Goal: Task Accomplishment & Management: Use online tool/utility

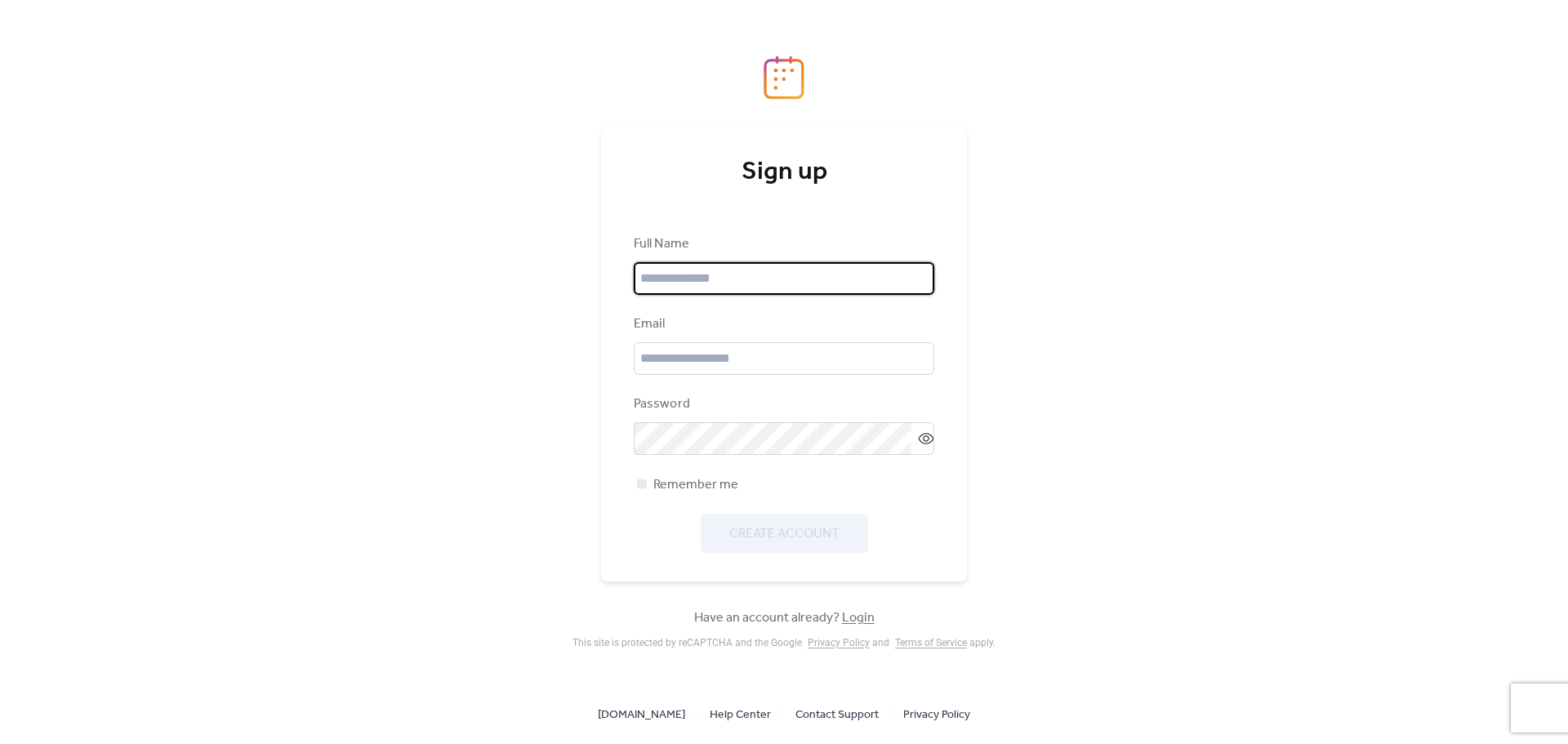
click at [775, 282] on input "text" at bounding box center [784, 278] width 301 height 33
type input "**********"
click at [765, 351] on input "email" at bounding box center [784, 359] width 301 height 33
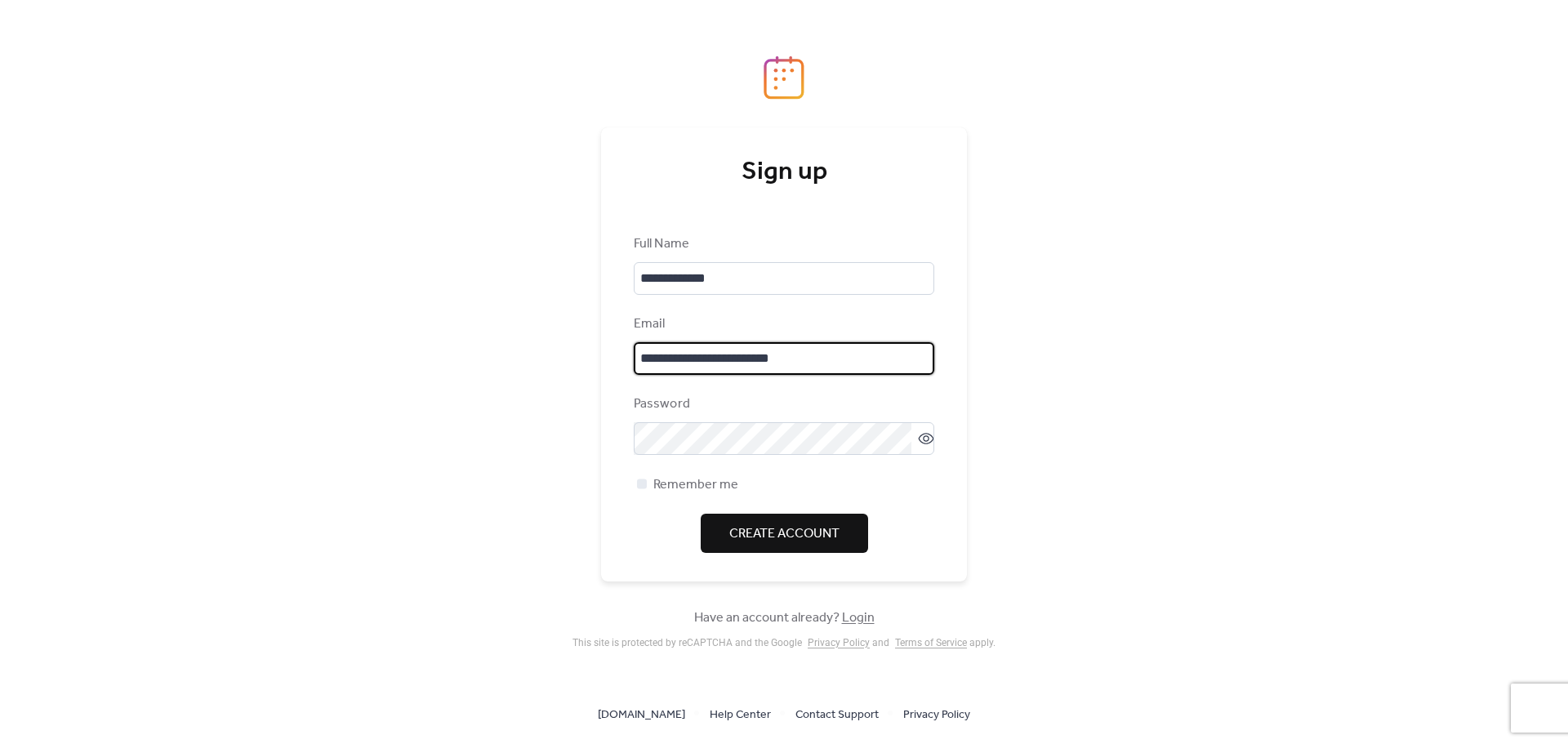
type input "**********"
click at [793, 461] on div "**********" at bounding box center [784, 393] width 301 height 319
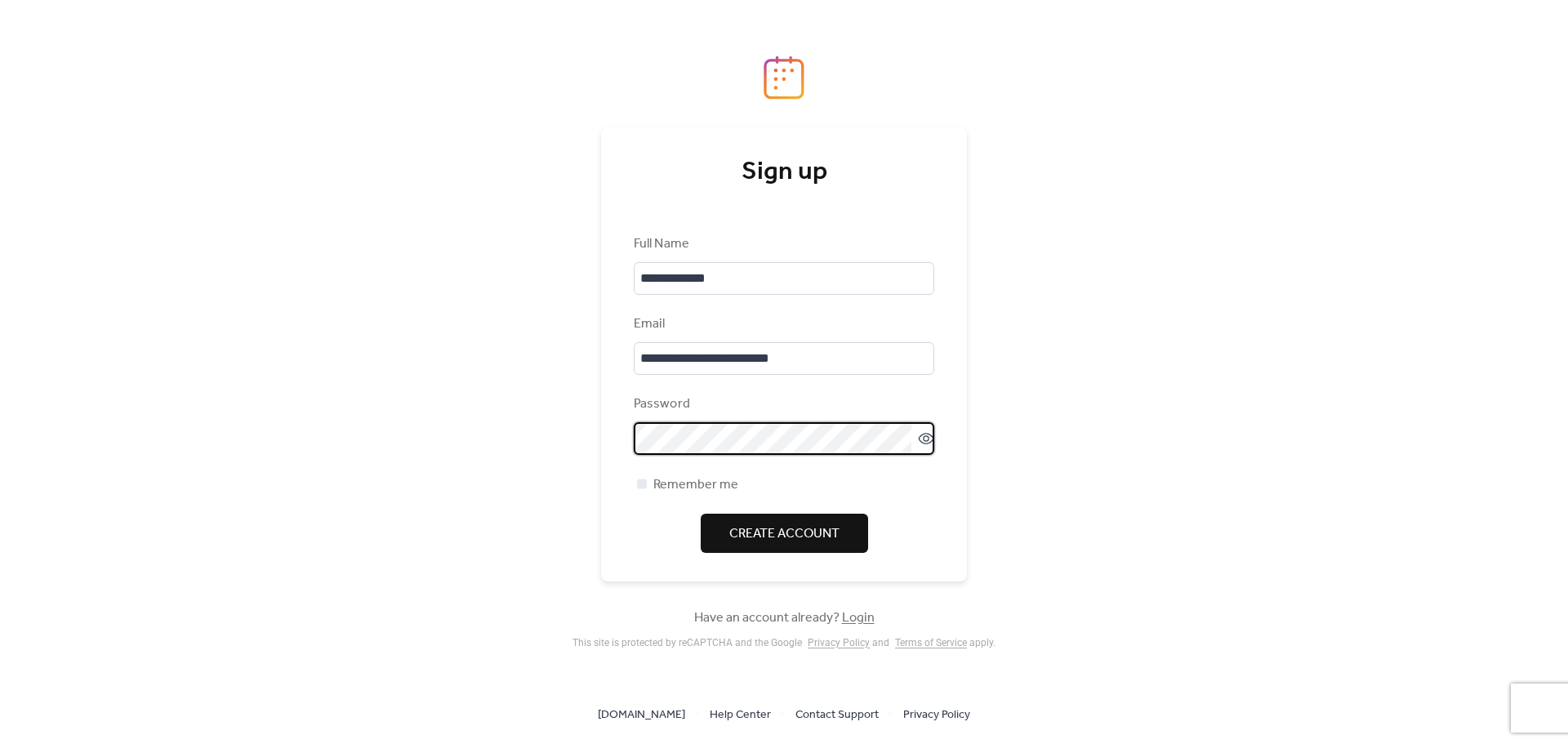
click at [773, 544] on span "Create Account" at bounding box center [784, 534] width 110 height 20
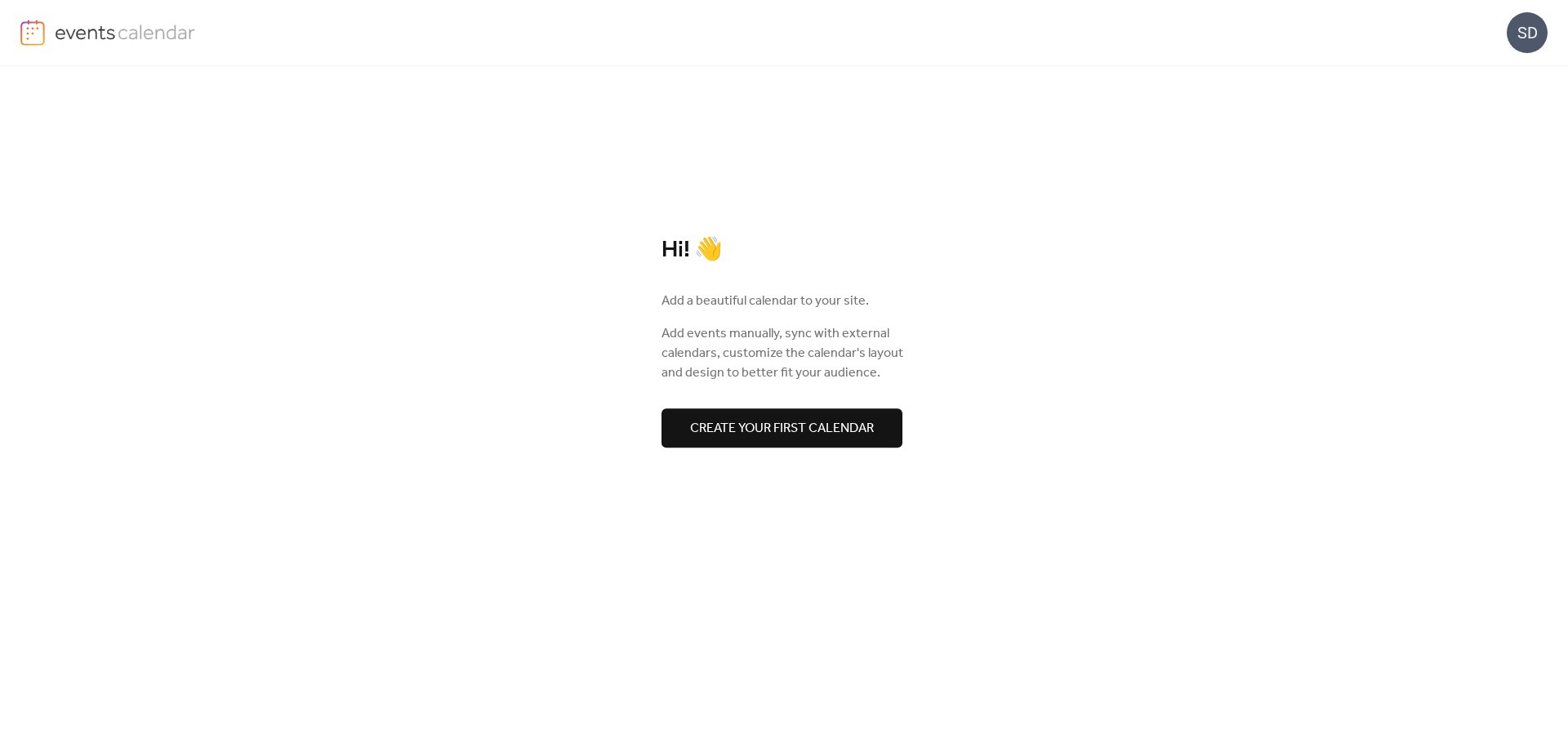
click at [861, 439] on span "Create your first calendar" at bounding box center [782, 429] width 184 height 20
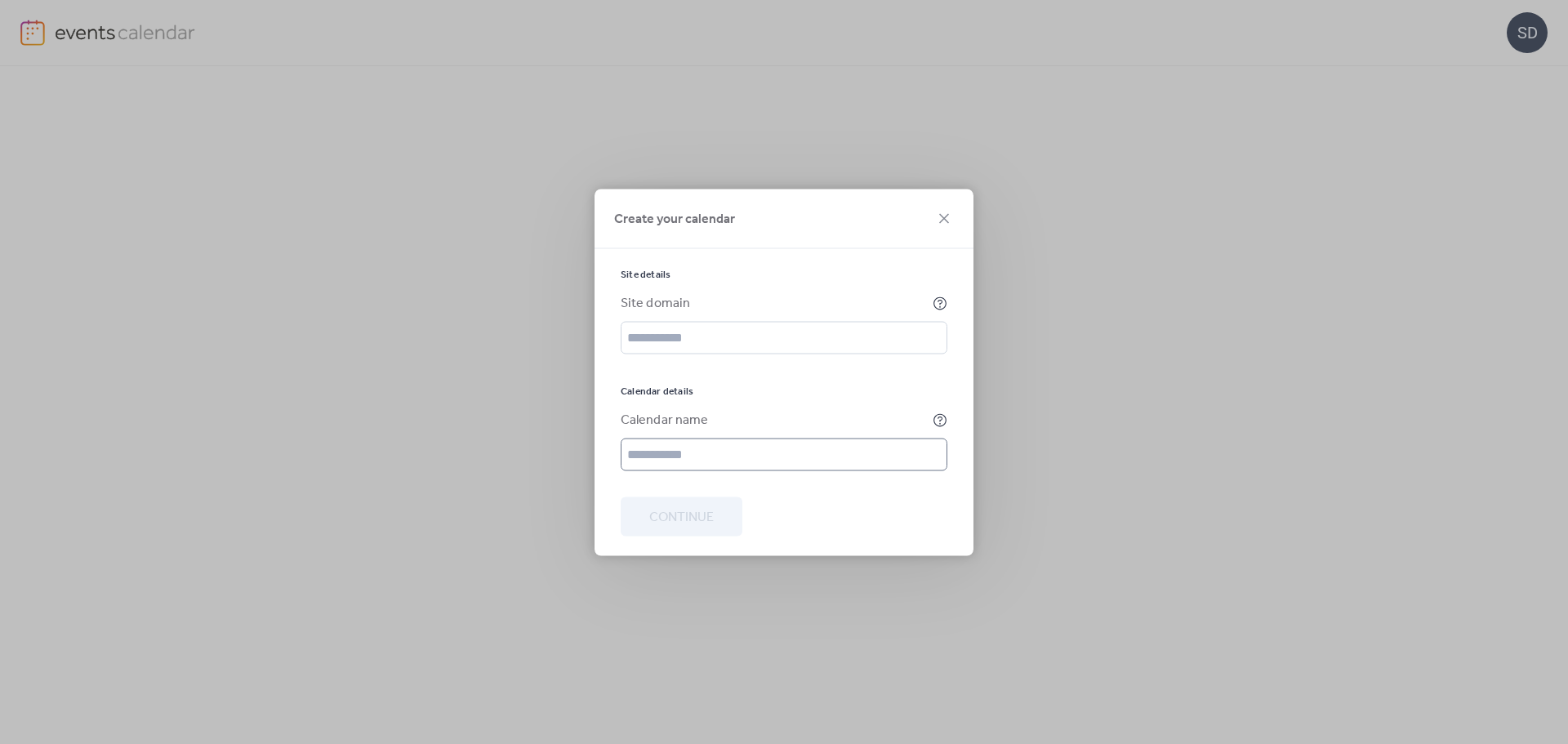
drag, startPoint x: 735, startPoint y: 476, endPoint x: 716, endPoint y: 468, distance: 20.6
click at [721, 471] on div at bounding box center [784, 484] width 327 height 26
click at [715, 467] on input "text" at bounding box center [784, 454] width 327 height 33
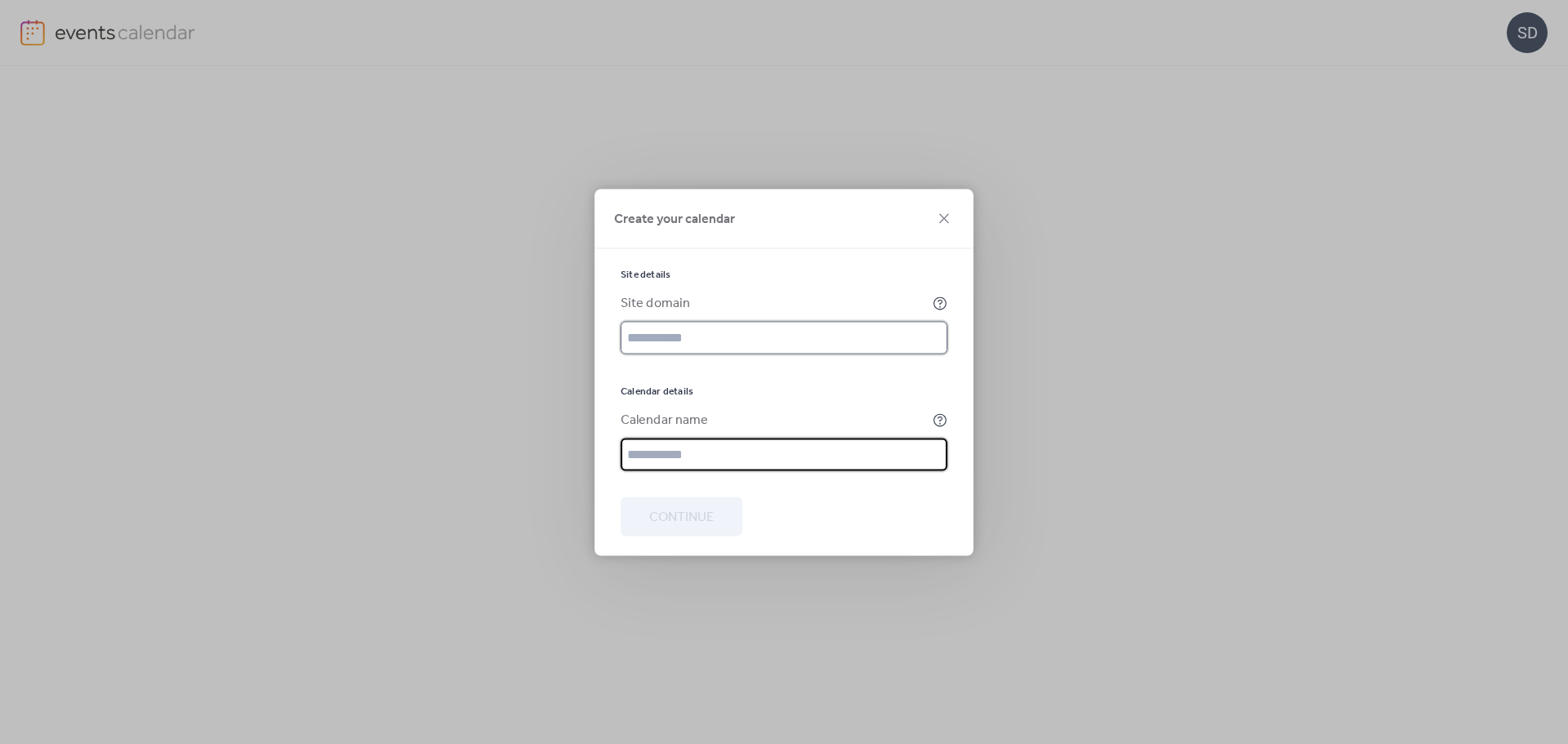
click at [743, 323] on input "text" at bounding box center [784, 338] width 327 height 33
click at [708, 456] on input "text" at bounding box center [784, 454] width 327 height 33
type input "**********"
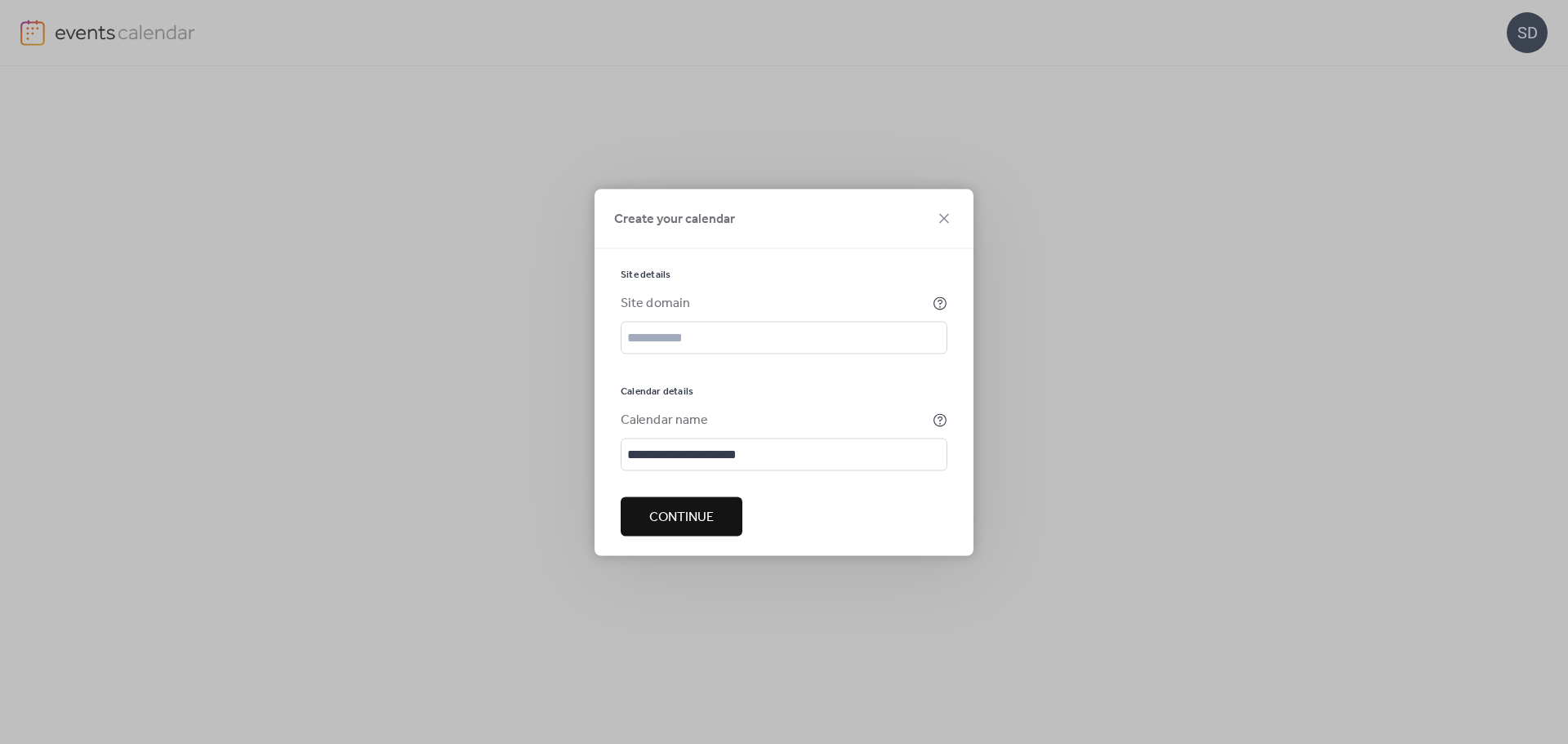
click at [696, 526] on span "Continue" at bounding box center [682, 517] width 65 height 20
click at [706, 345] on input "text" at bounding box center [784, 338] width 327 height 33
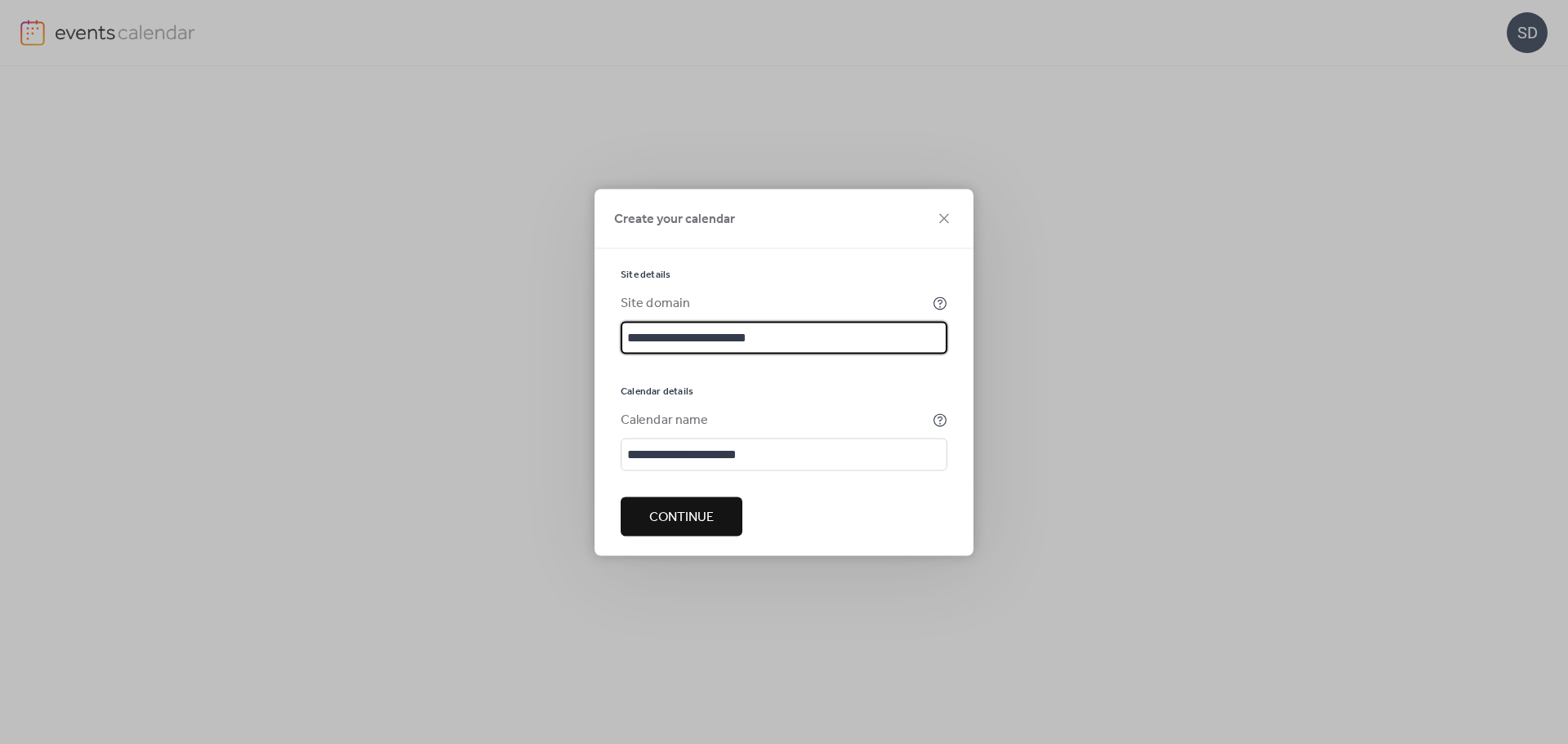
type input "**********"
click at [704, 521] on span "Continue" at bounding box center [682, 517] width 65 height 20
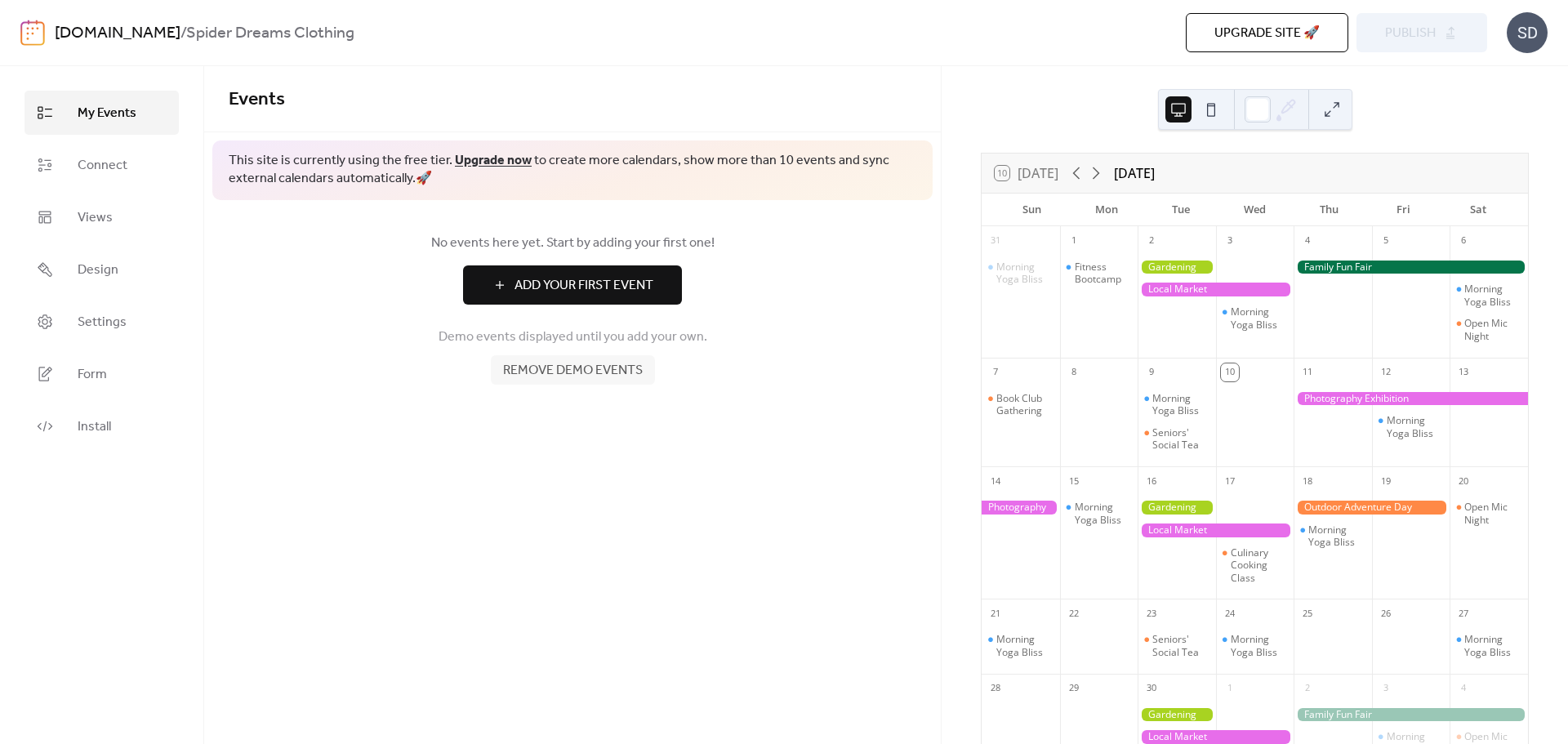
click at [526, 288] on span "Add Your First Event" at bounding box center [584, 286] width 139 height 20
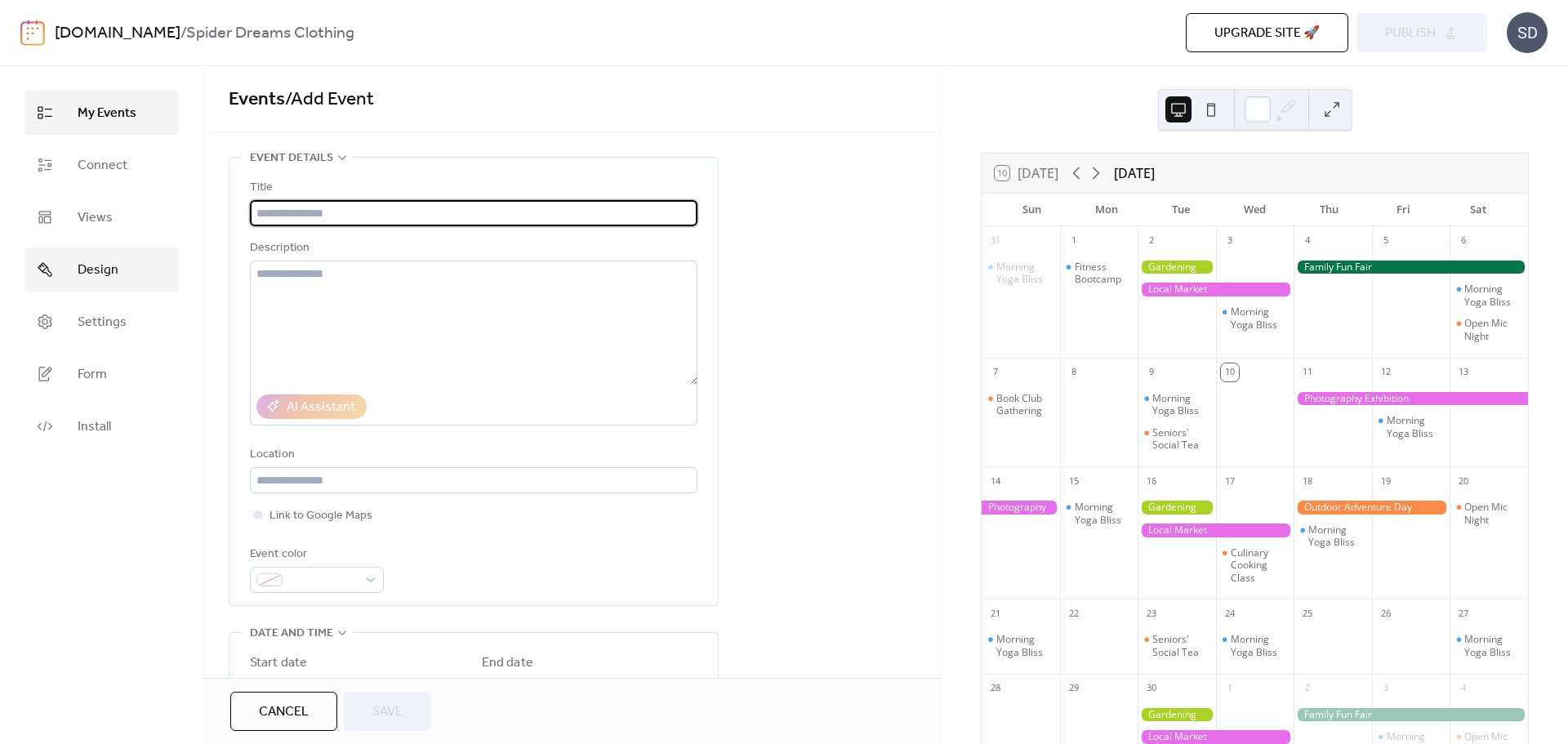
click at [149, 261] on link "Design" at bounding box center [102, 269] width 154 height 44
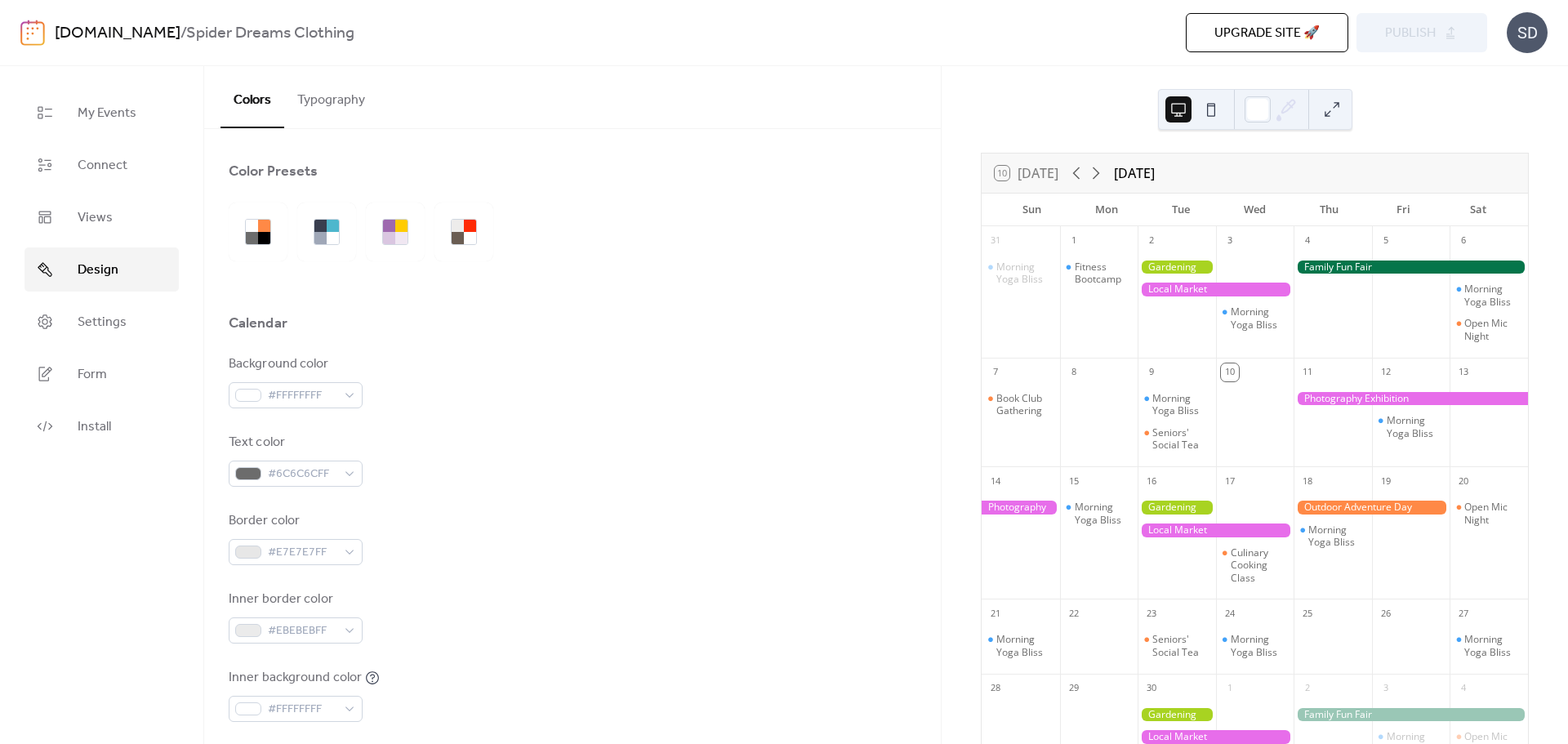
click at [110, 273] on span "Design" at bounding box center [98, 270] width 41 height 20
click at [318, 257] on div at bounding box center [327, 232] width 59 height 59
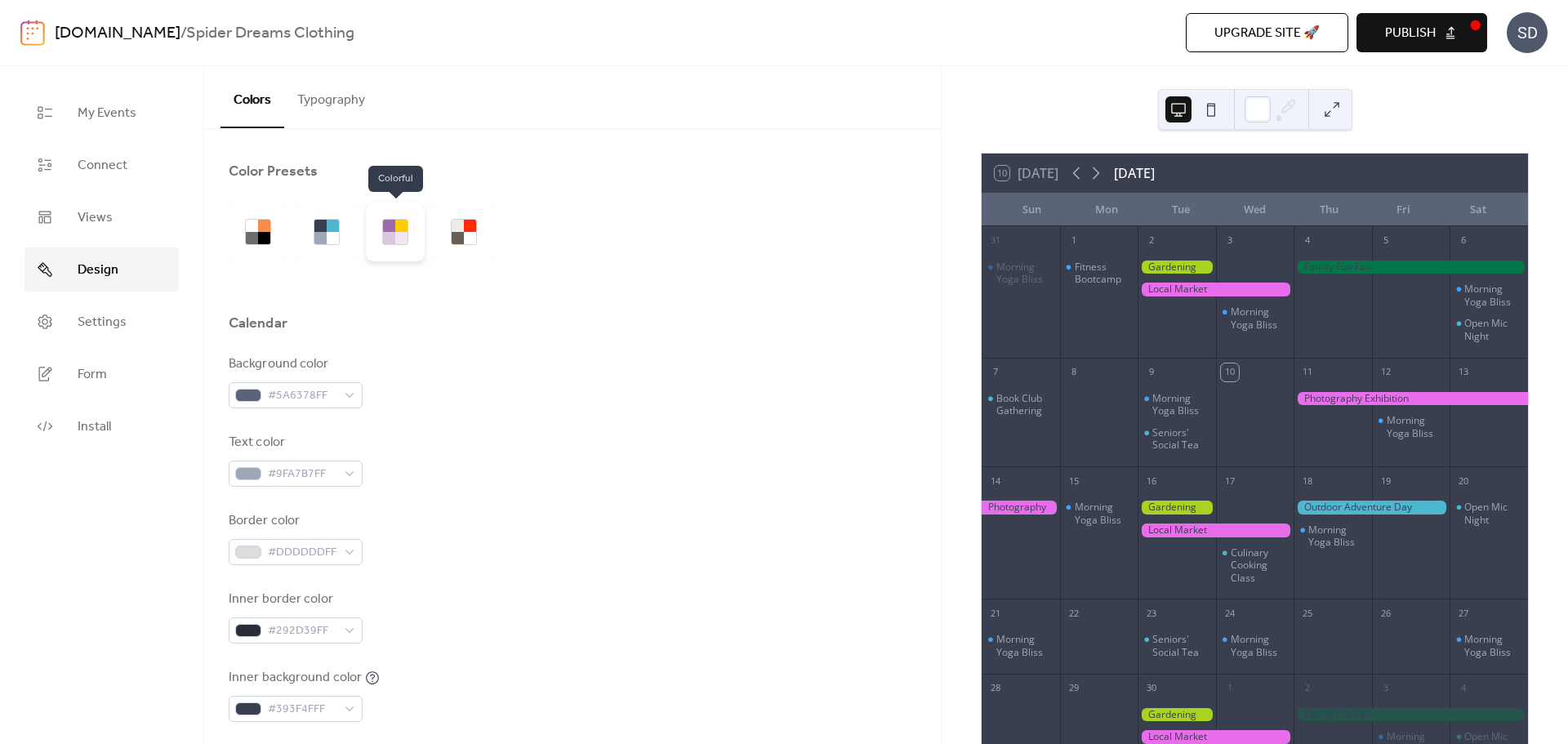
click at [412, 235] on div at bounding box center [396, 232] width 59 height 59
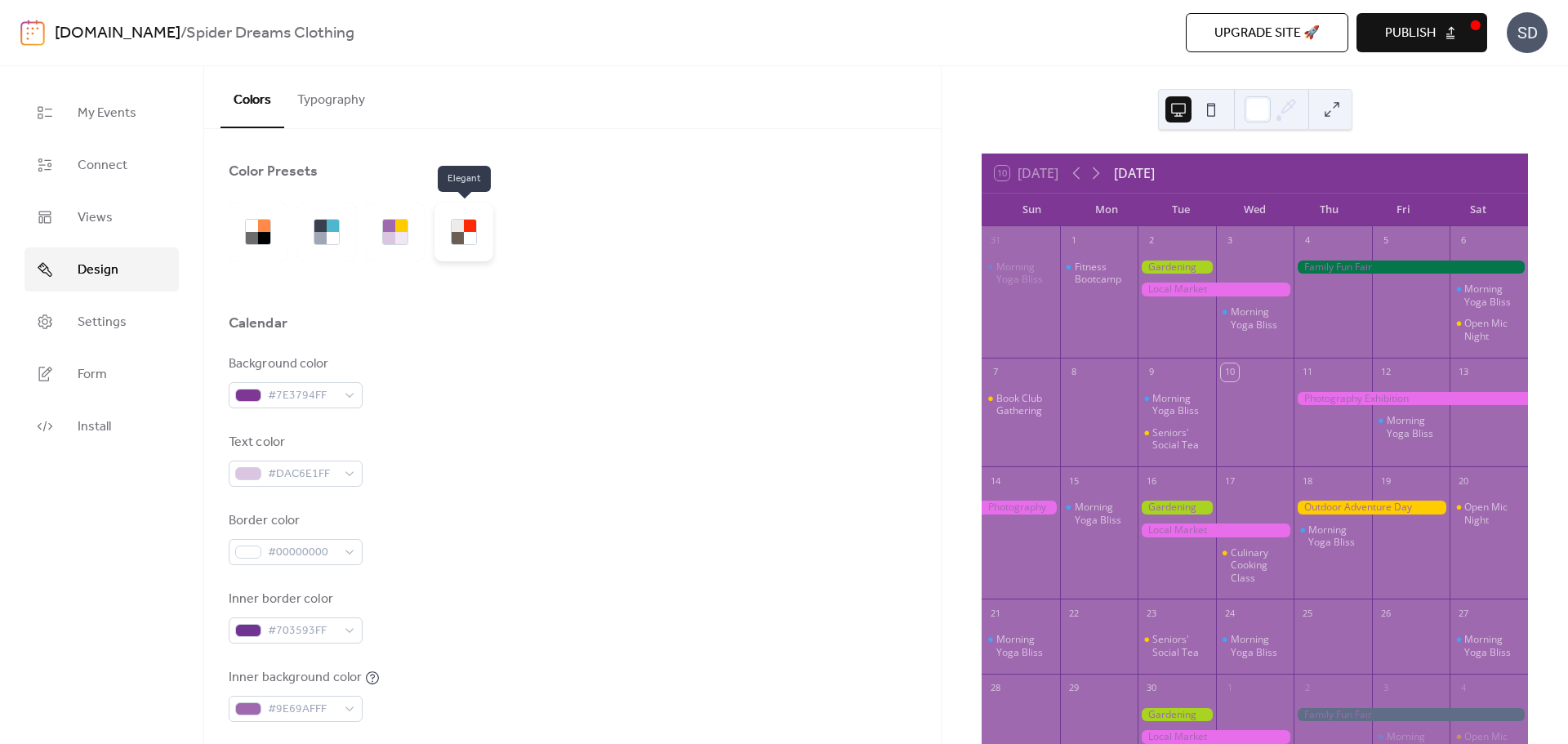
click at [462, 237] on div at bounding box center [458, 237] width 12 height 12
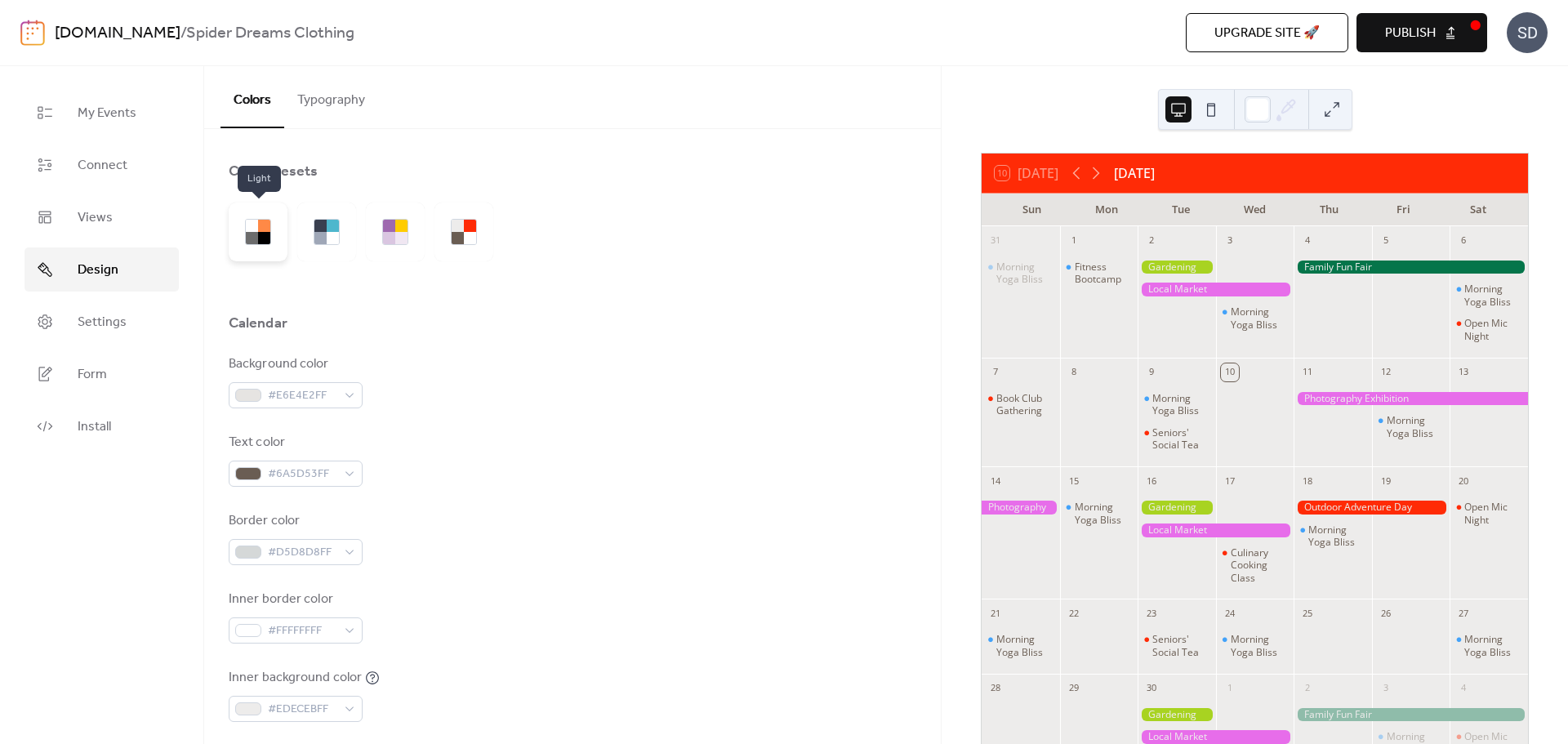
click at [279, 241] on div at bounding box center [258, 232] width 59 height 59
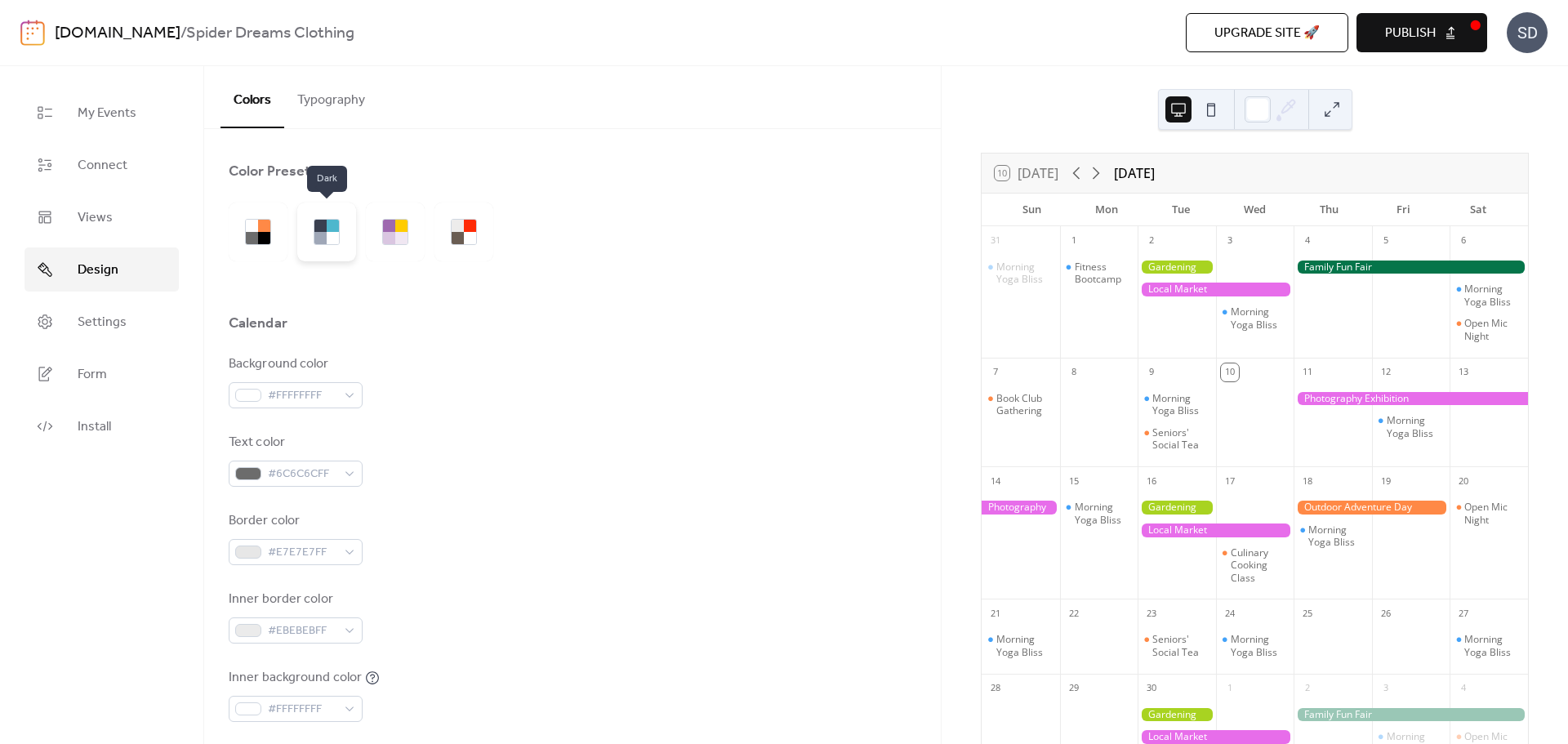
click at [307, 235] on div at bounding box center [327, 232] width 59 height 59
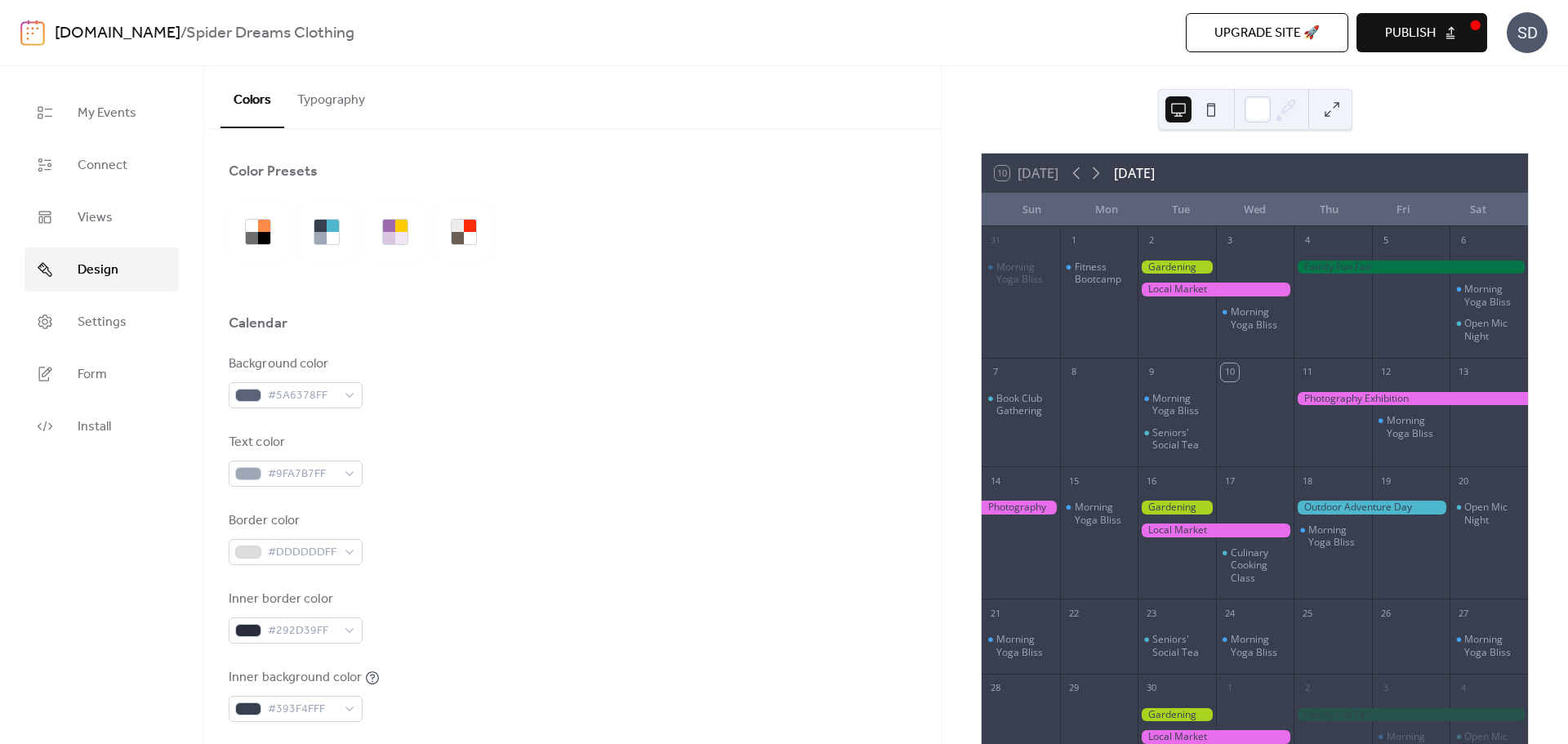
click at [1189, 265] on div at bounding box center [1176, 267] width 78 height 14
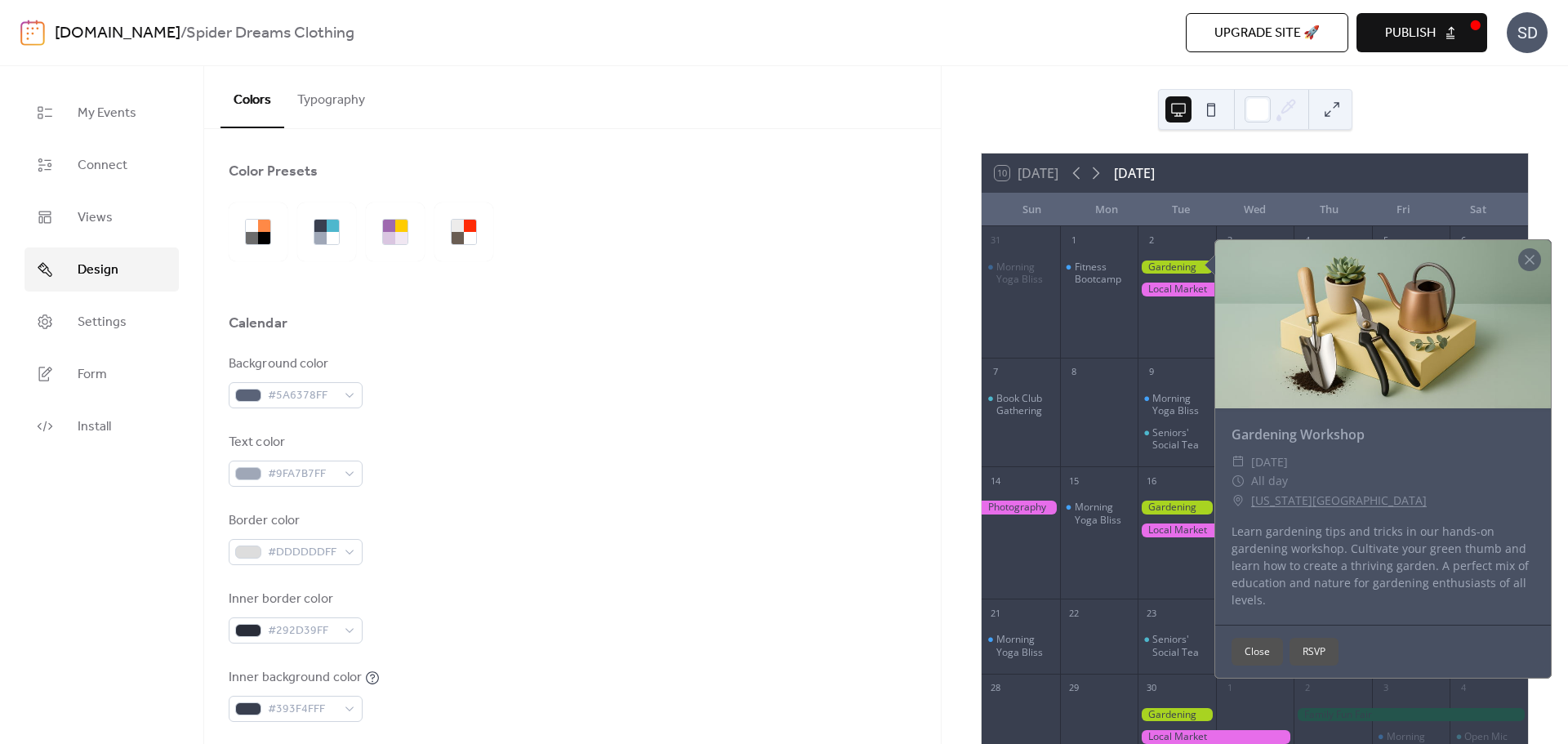
click at [1263, 659] on button "Close" at bounding box center [1258, 652] width 52 height 28
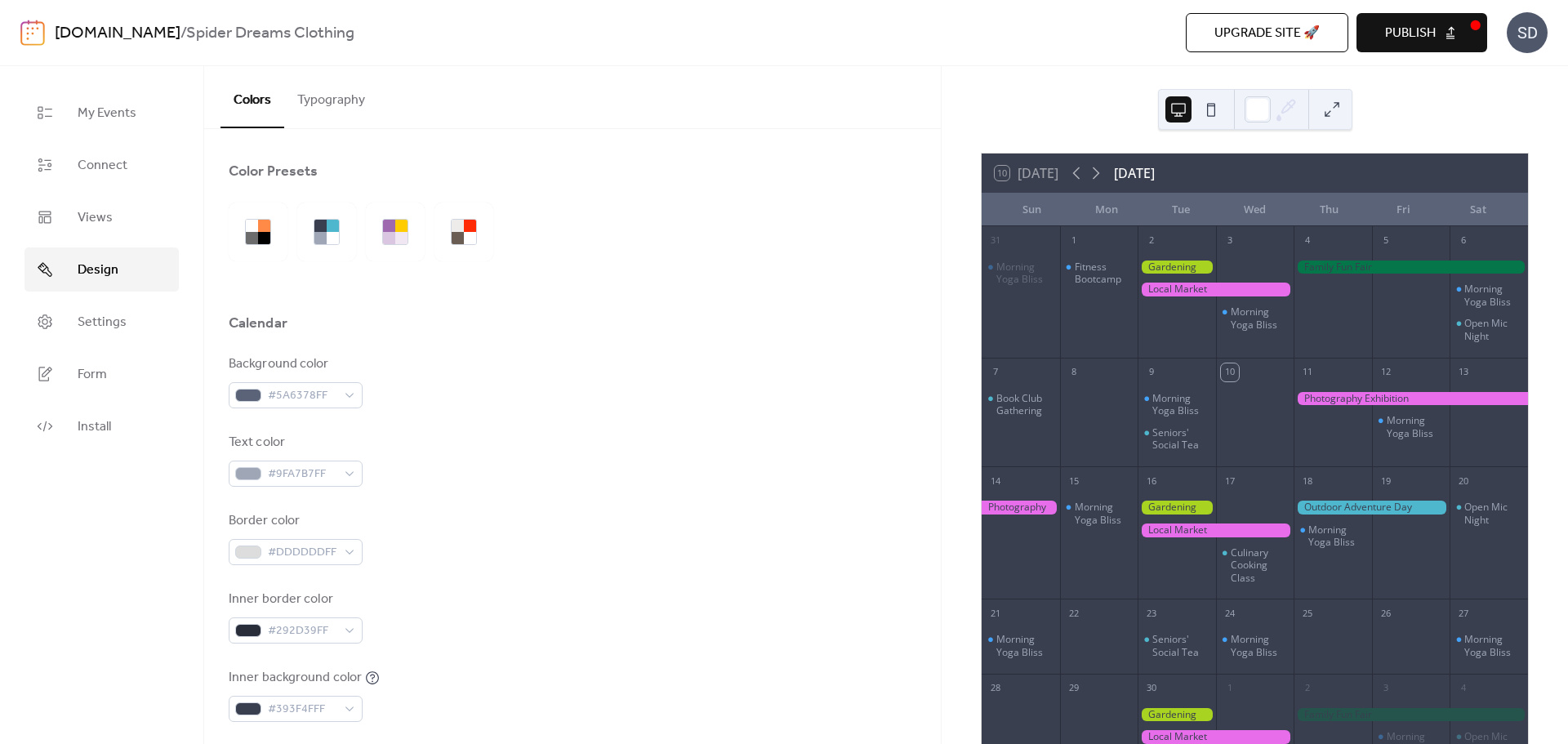
click at [333, 123] on button "Typography" at bounding box center [331, 97] width 94 height 61
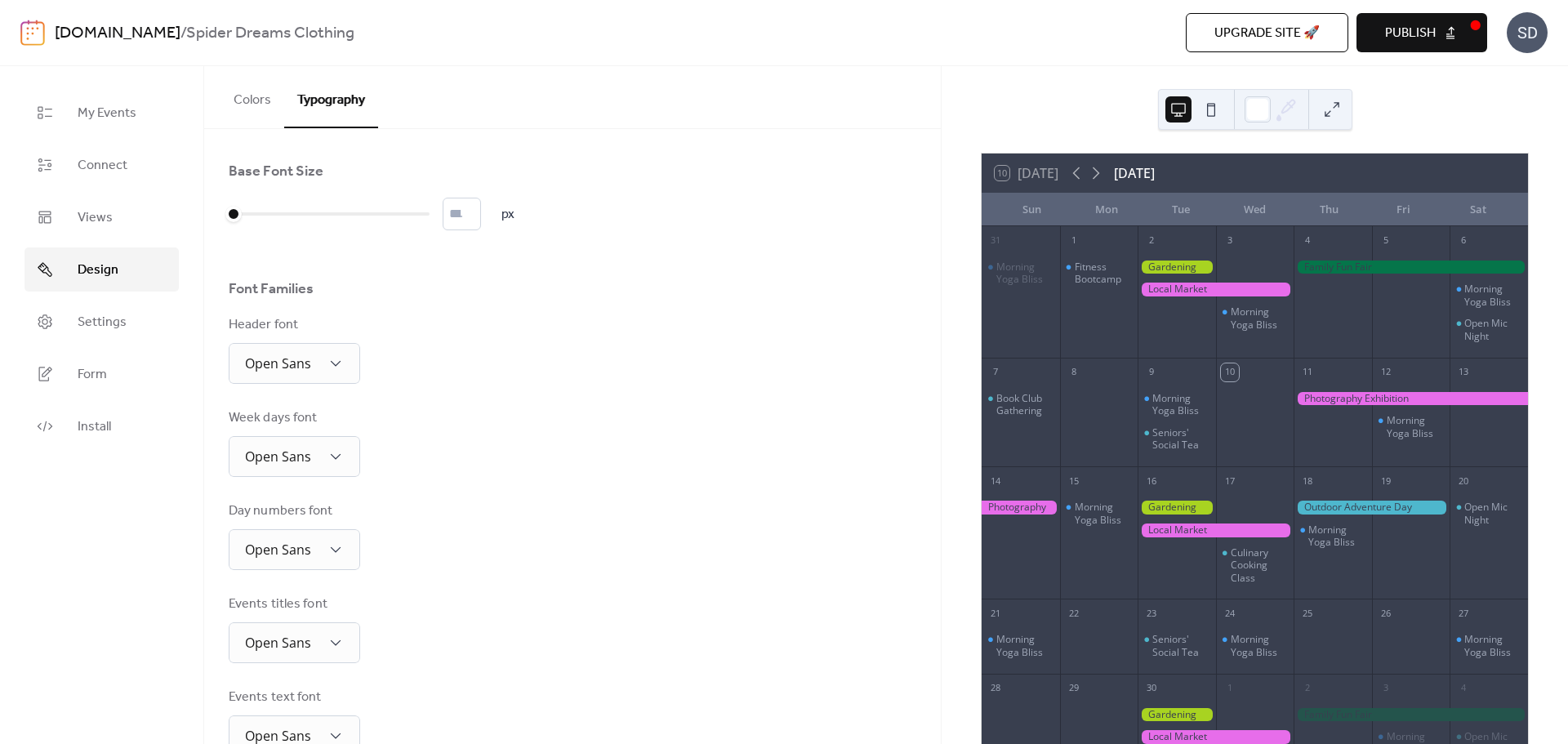
click at [1498, 44] on div "[DOMAIN_NAME] / Spider Dreams Clothing Upgrade site 🚀 Preview Publish SD" at bounding box center [784, 33] width 1528 height 66
click at [1461, 42] on button "Publish" at bounding box center [1422, 33] width 131 height 39
click at [106, 122] on span "My Events" at bounding box center [107, 113] width 59 height 20
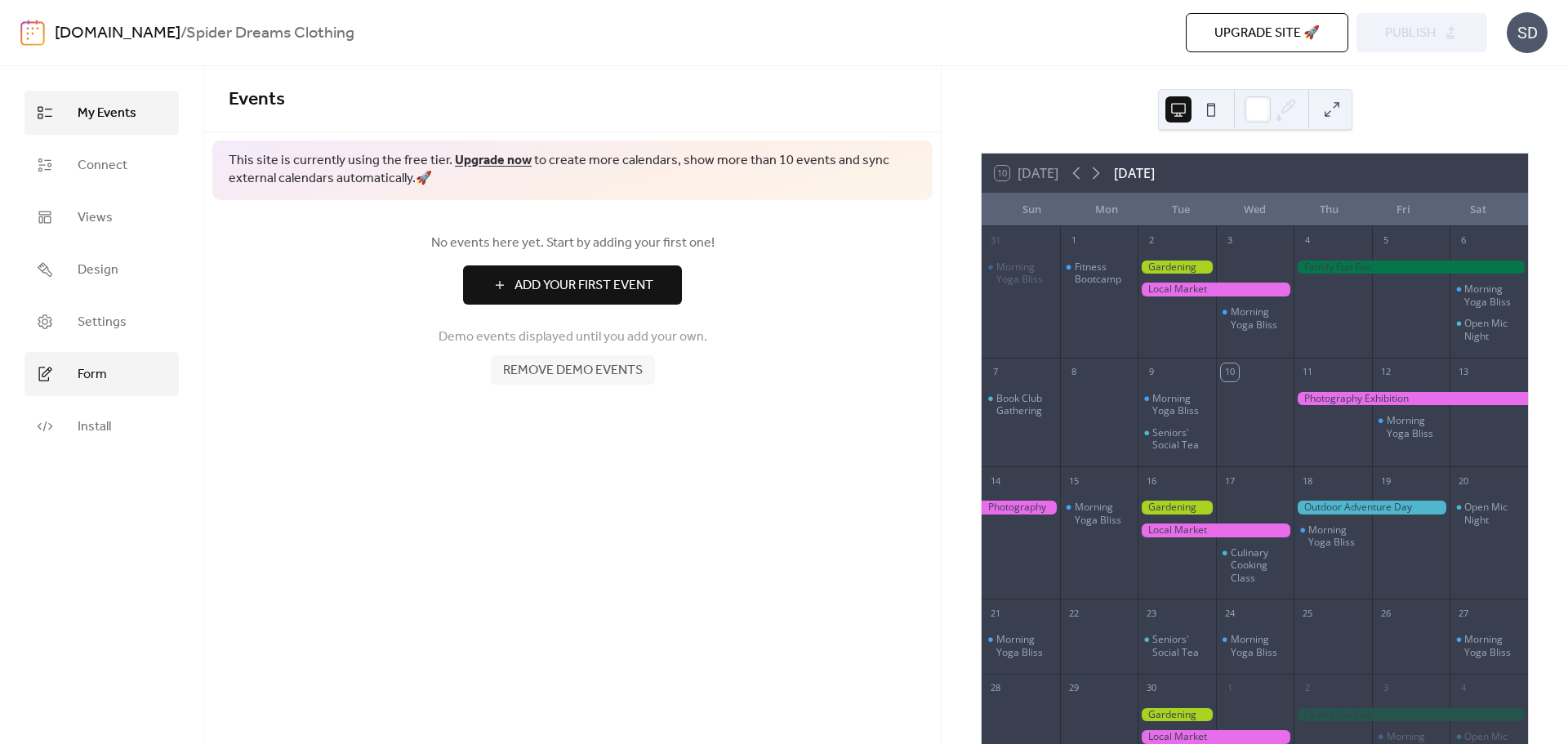
click at [115, 369] on link "Form" at bounding box center [102, 374] width 154 height 44
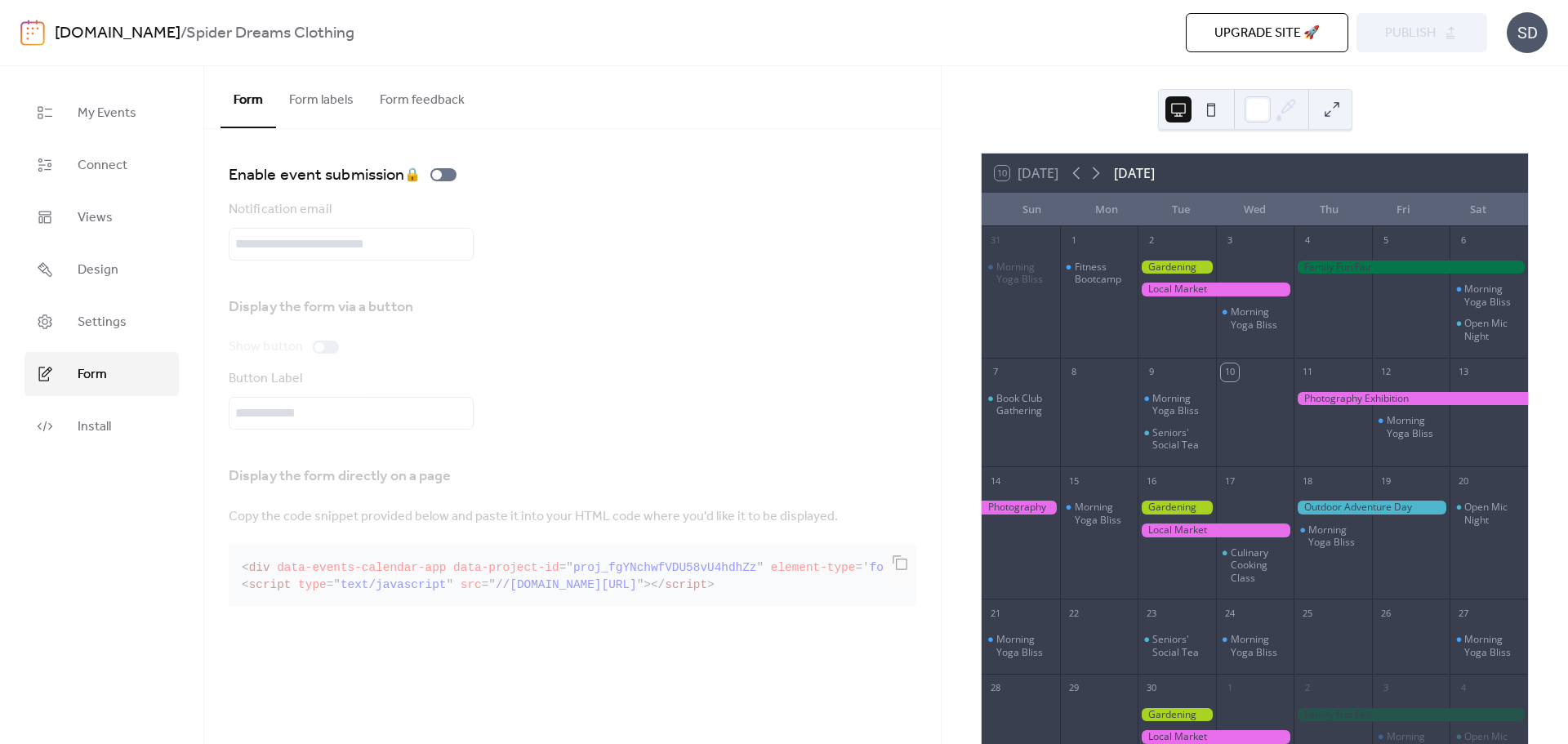
click at [1340, 118] on button at bounding box center [1332, 109] width 26 height 26
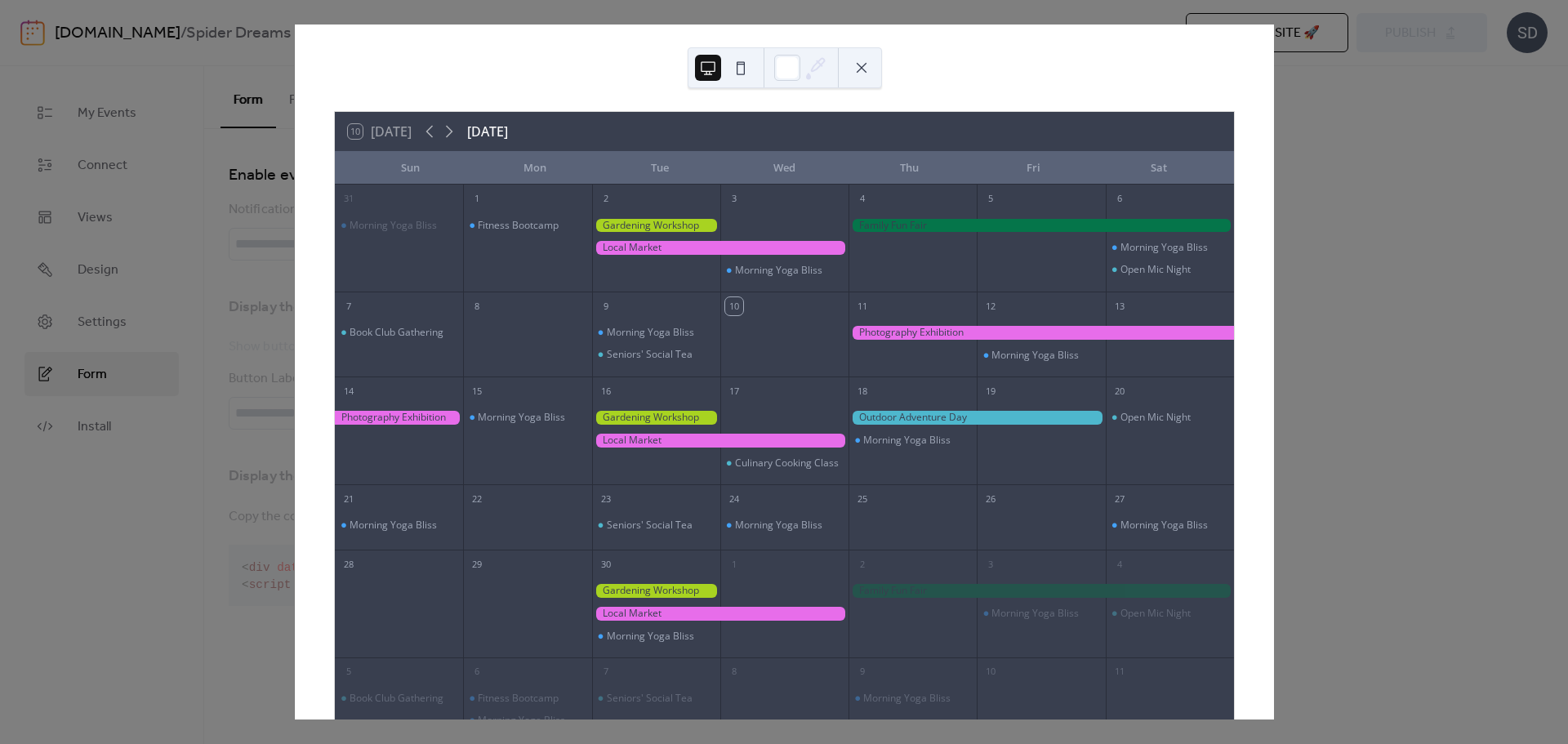
click at [844, 64] on div at bounding box center [784, 68] width 195 height 41
click at [689, 226] on div at bounding box center [656, 226] width 128 height 14
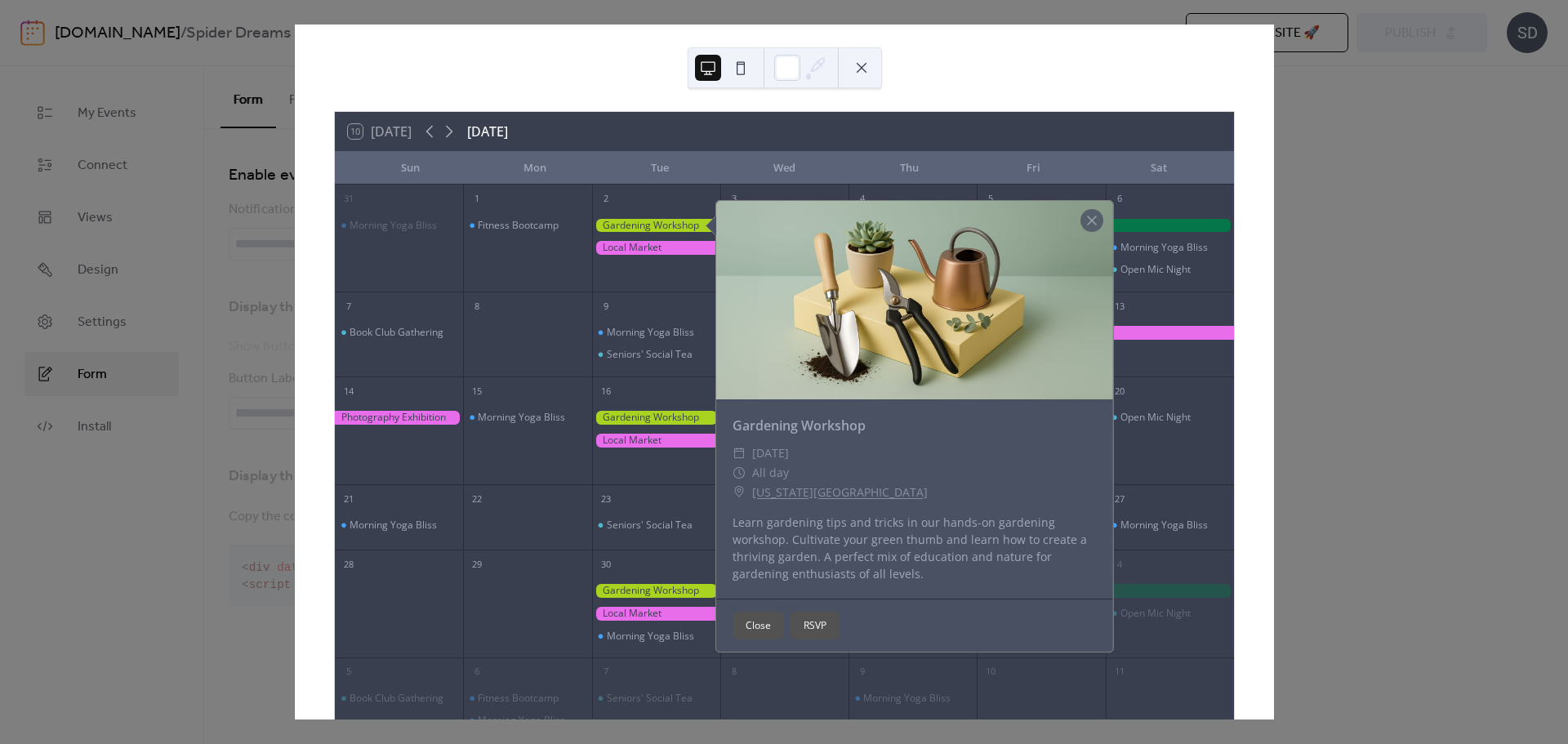
click at [644, 224] on div at bounding box center [656, 226] width 128 height 14
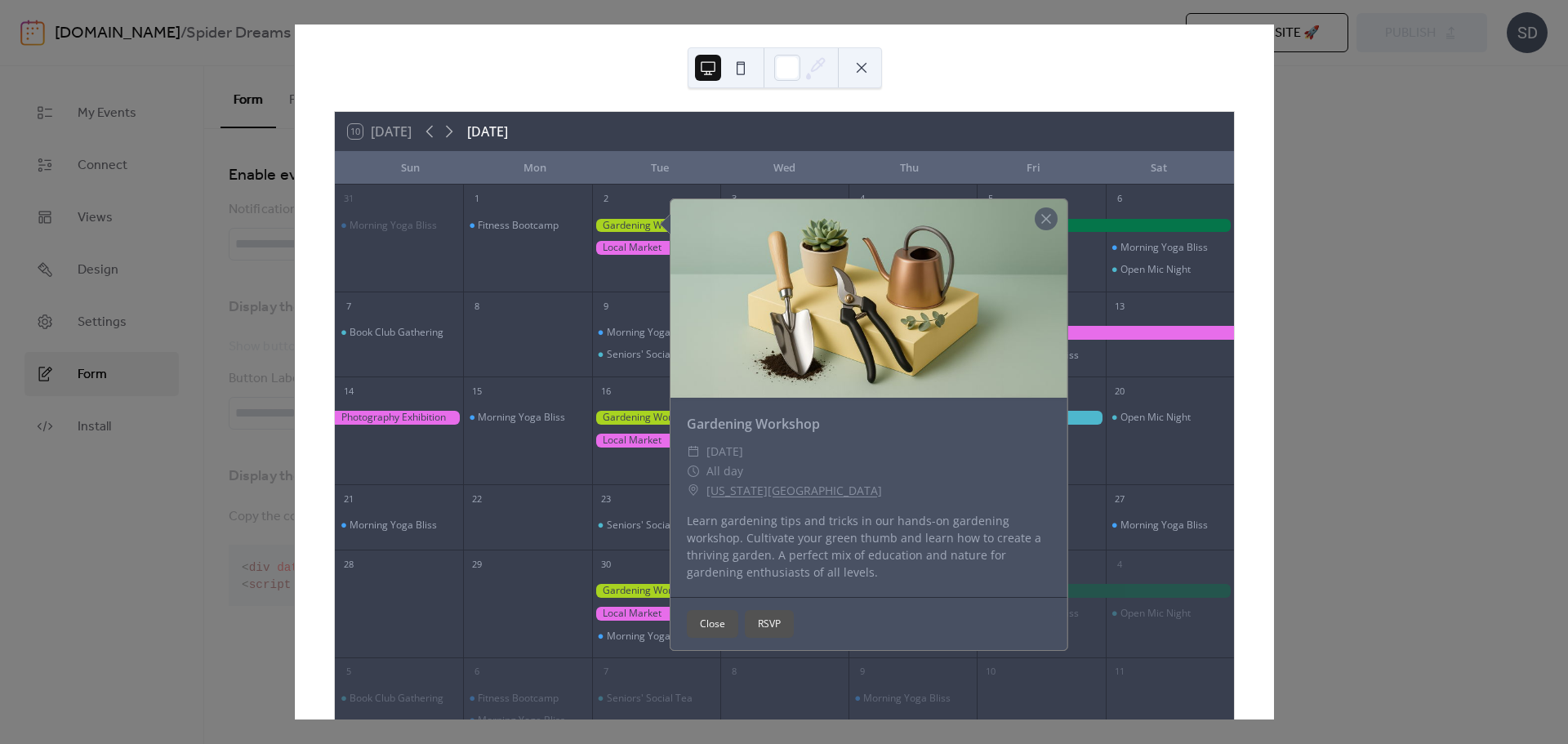
click at [1274, 37] on div "10 [DATE] [DATE] [PERSON_NAME] Tue Wed Thu Fri Sat 31 Morning Yoga Bliss 1 Fitn…" at bounding box center [784, 372] width 980 height 695
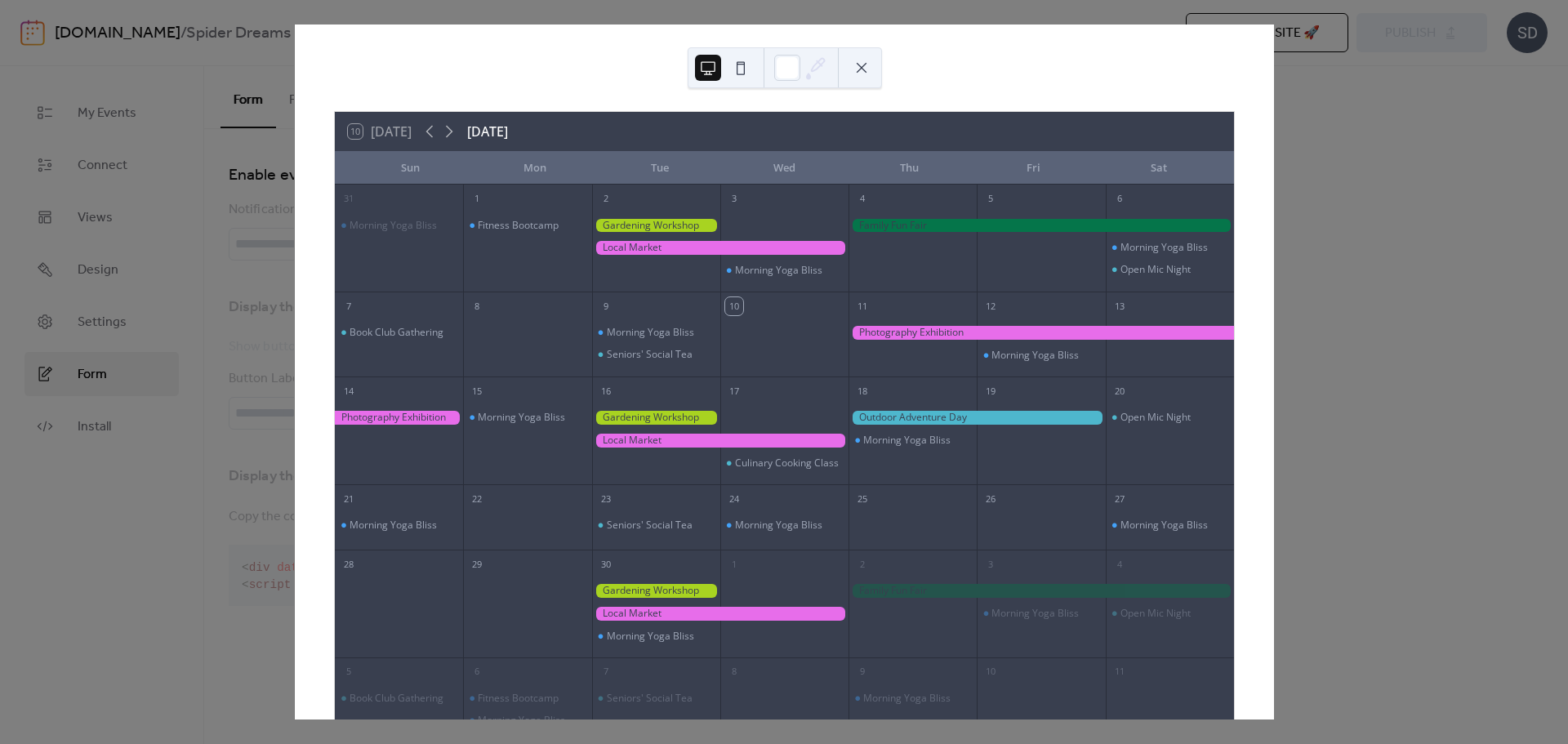
click at [904, 76] on div "10 [DATE] [DATE] [PERSON_NAME] Tue Wed Thu Fri Sat 31 Morning Yoga Bliss 1 Fitn…" at bounding box center [784, 372] width 979 height 695
click at [896, 78] on div "10 [DATE] [DATE] [PERSON_NAME] Tue Wed Thu Fri Sat 31 Morning Yoga Bliss 1 Fitn…" at bounding box center [784, 372] width 979 height 695
drag, startPoint x: 781, startPoint y: 64, endPoint x: 818, endPoint y: 69, distance: 37.3
click at [803, 67] on div at bounding box center [802, 68] width 54 height 39
click at [868, 74] on button at bounding box center [862, 68] width 26 height 26
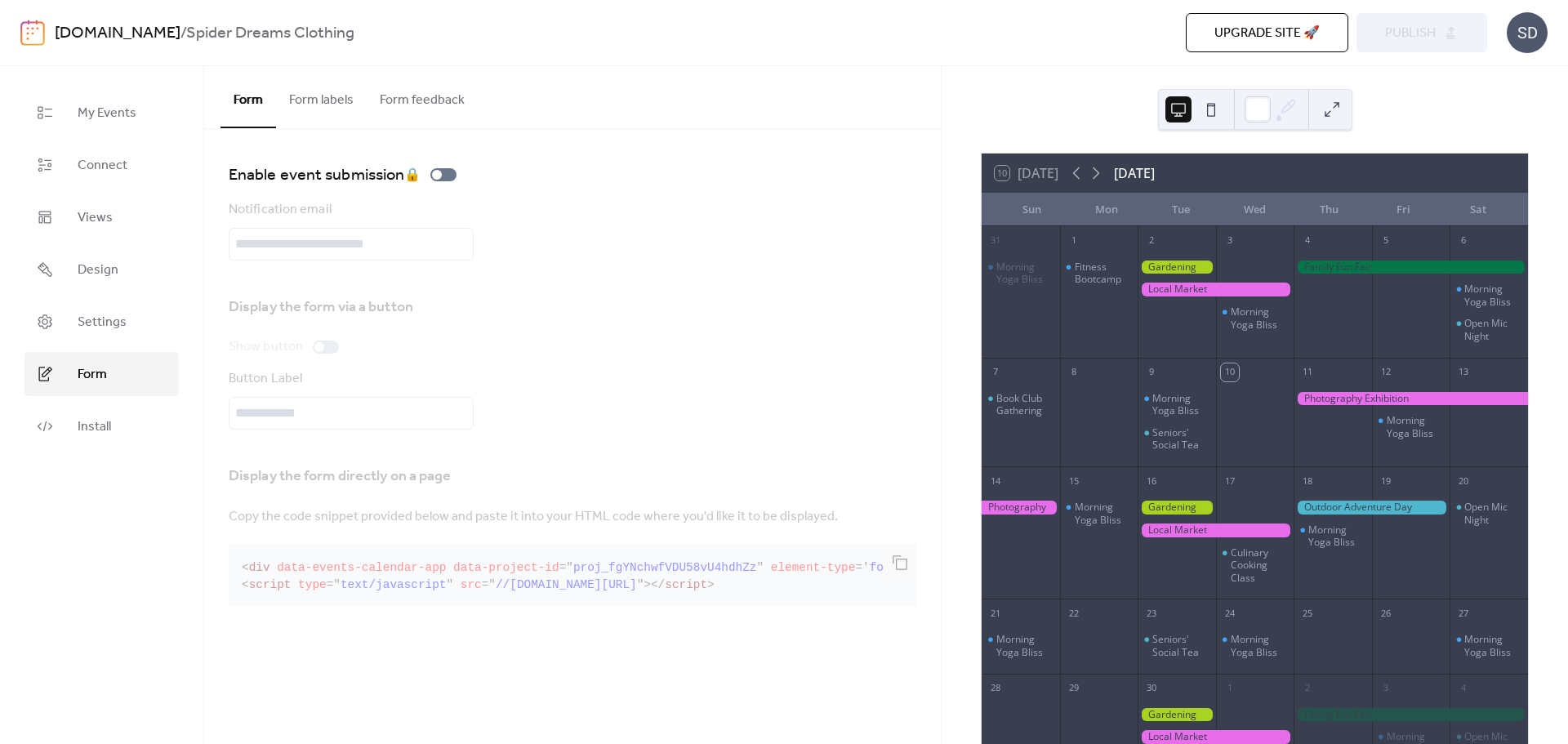
click at [1414, 26] on div "Upgrade site 🚀 Preview Publish" at bounding box center [1131, 33] width 712 height 39
click at [1401, 47] on div "Upgrade site 🚀 Preview Publish" at bounding box center [1131, 33] width 712 height 39
click at [1196, 109] on div at bounding box center [1195, 109] width 59 height 39
click at [1202, 106] on button at bounding box center [1212, 109] width 26 height 26
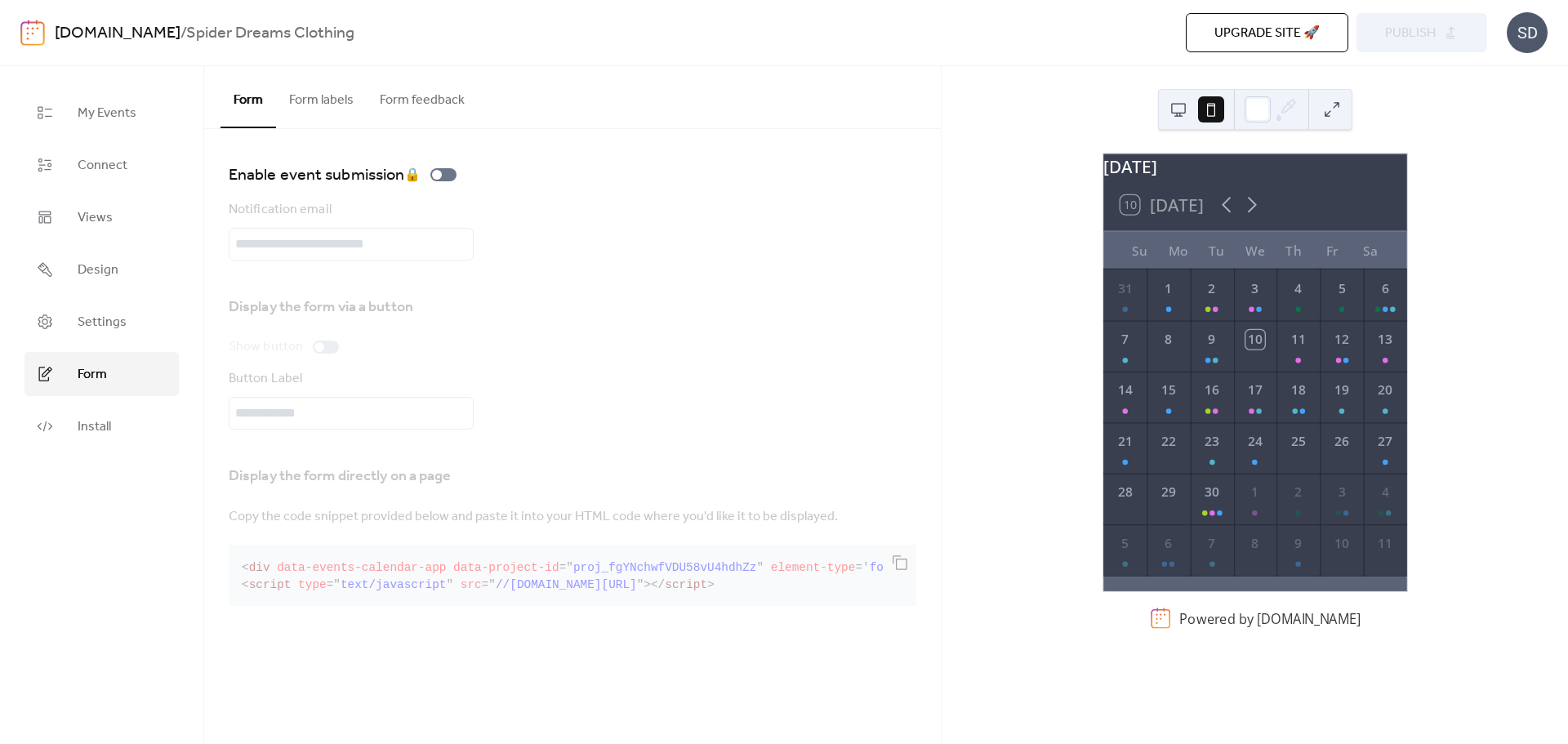
click at [1193, 108] on div at bounding box center [1195, 109] width 59 height 39
click at [1180, 114] on button at bounding box center [1179, 109] width 26 height 26
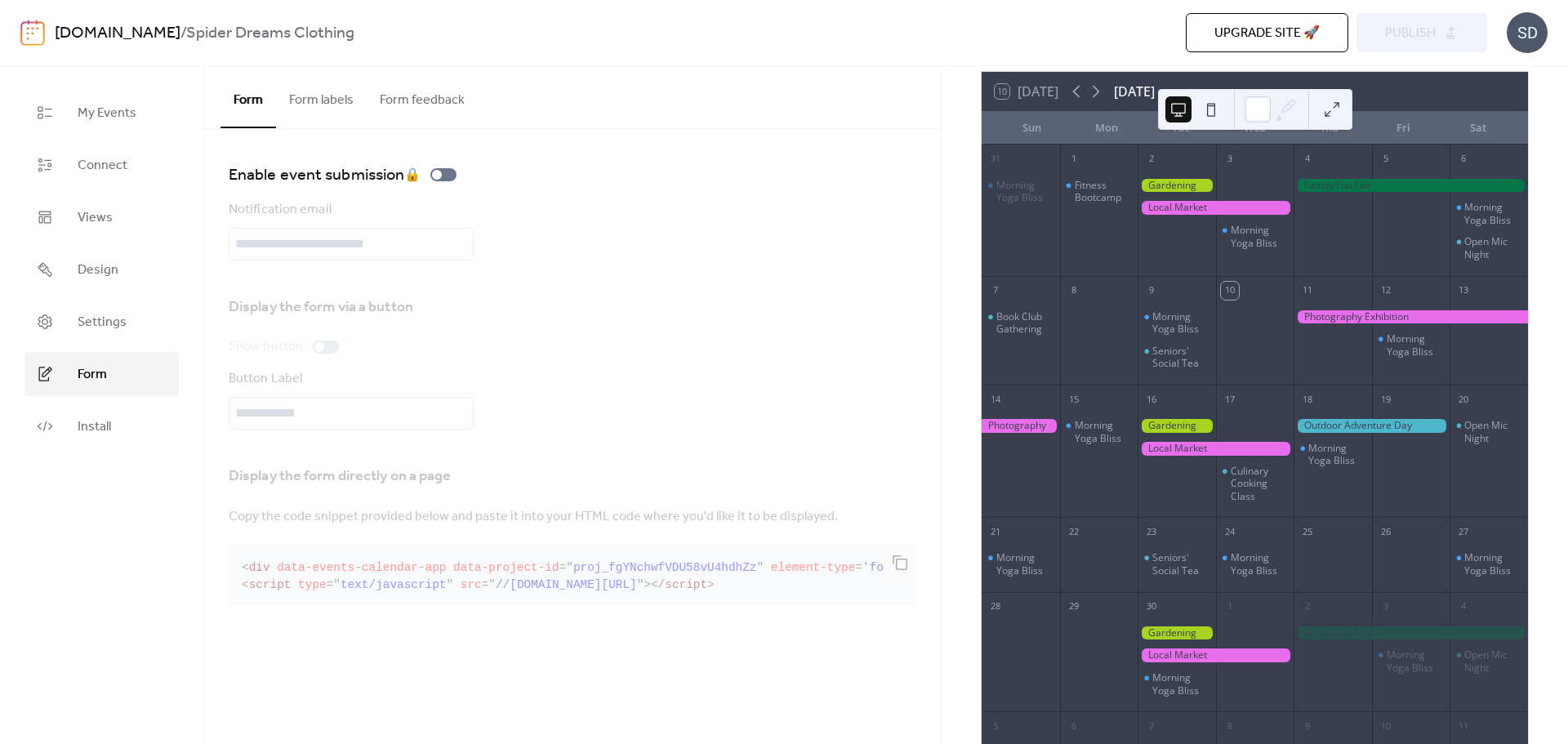
scroll to position [234, 0]
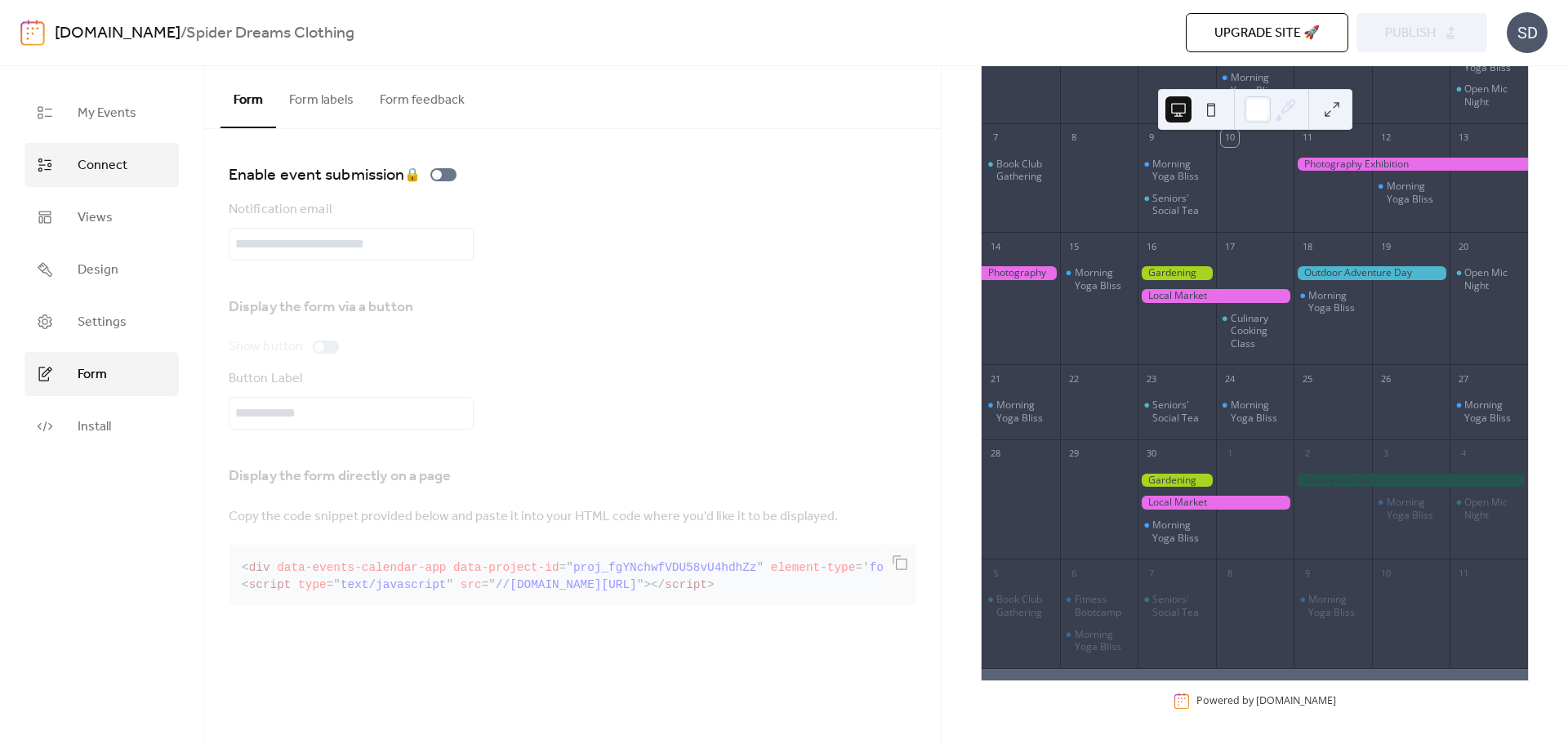
click at [87, 178] on link "Connect" at bounding box center [102, 165] width 154 height 44
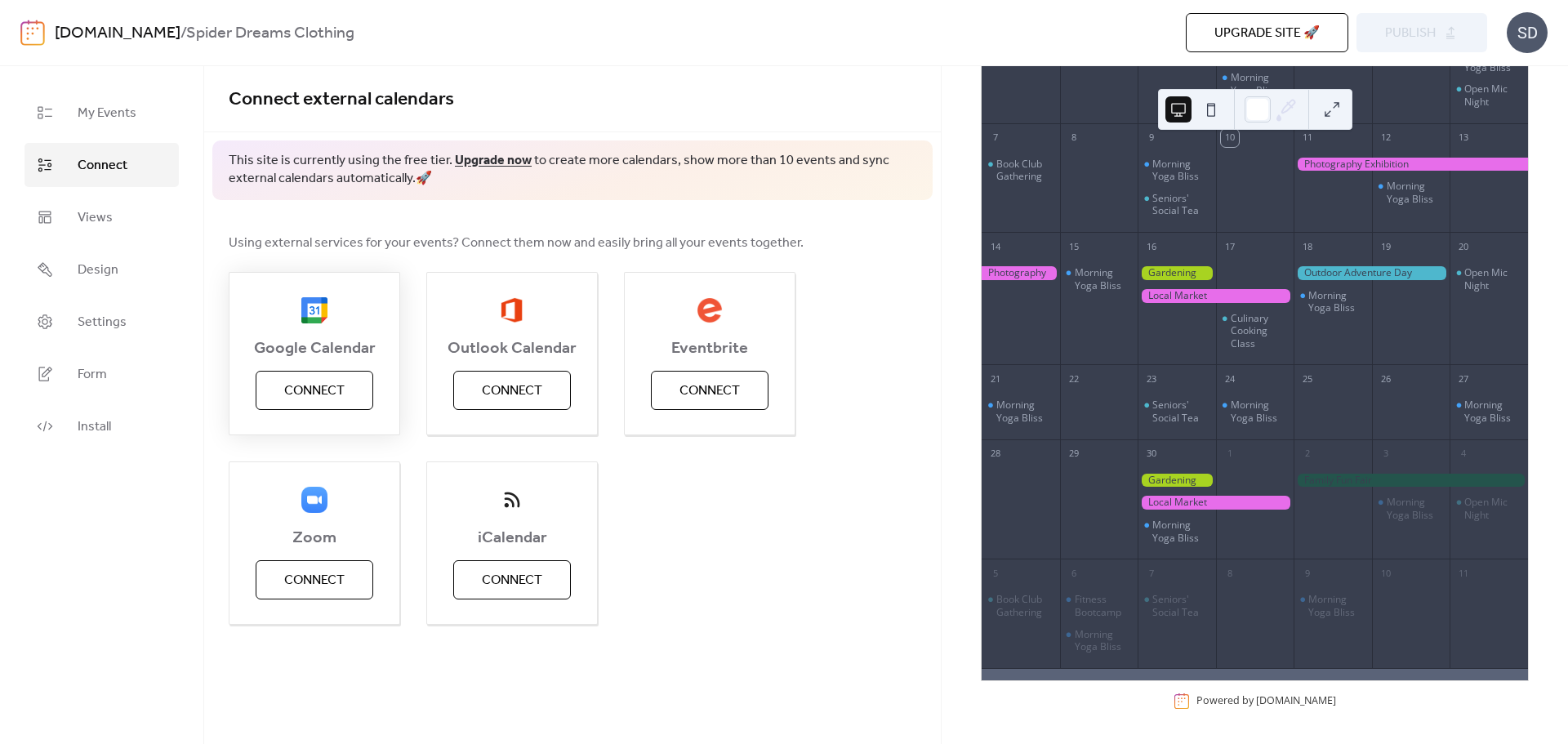
click at [327, 381] on span "Connect" at bounding box center [315, 391] width 61 height 20
click at [99, 126] on link "My Events" at bounding box center [102, 113] width 154 height 44
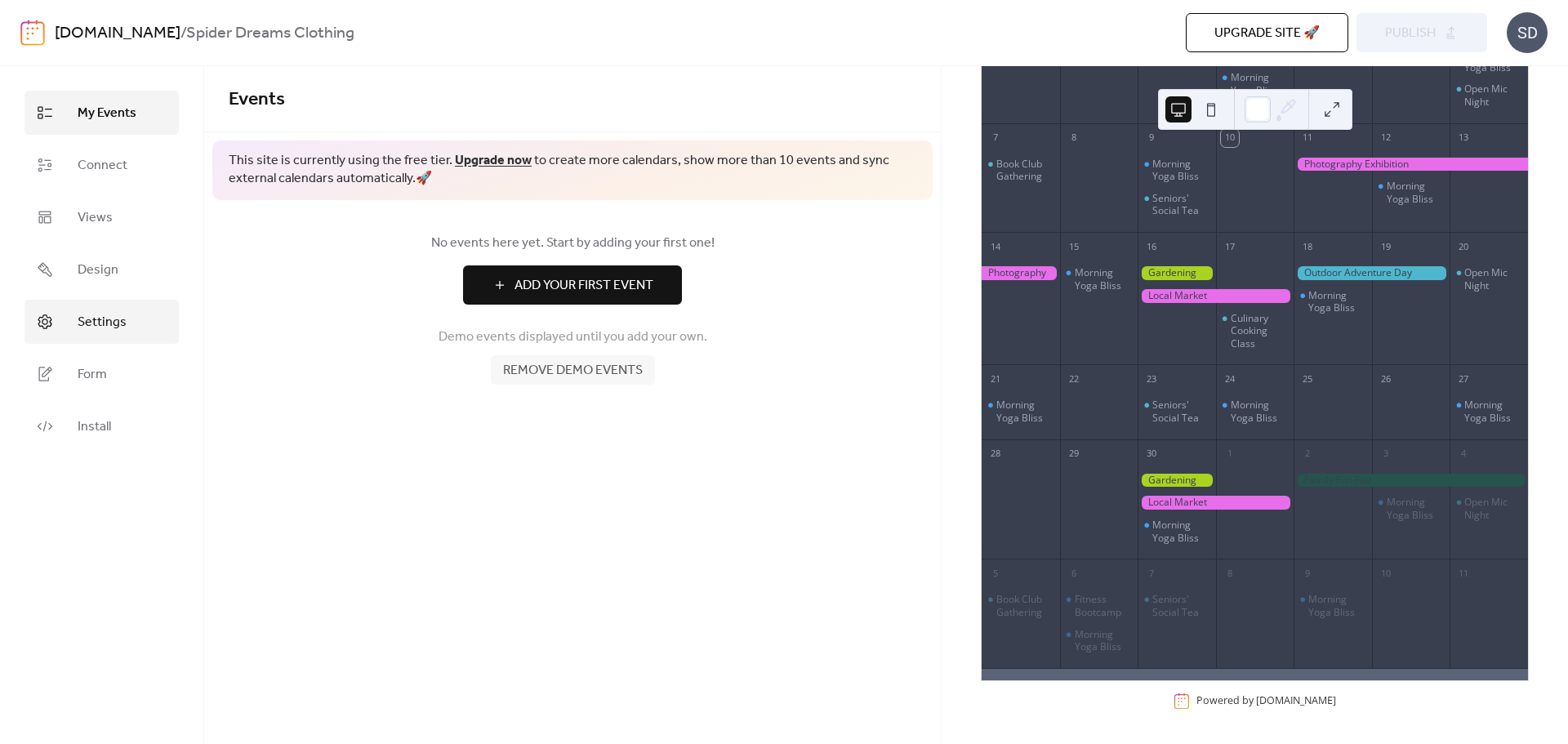
click at [134, 313] on link "Settings" at bounding box center [102, 322] width 154 height 44
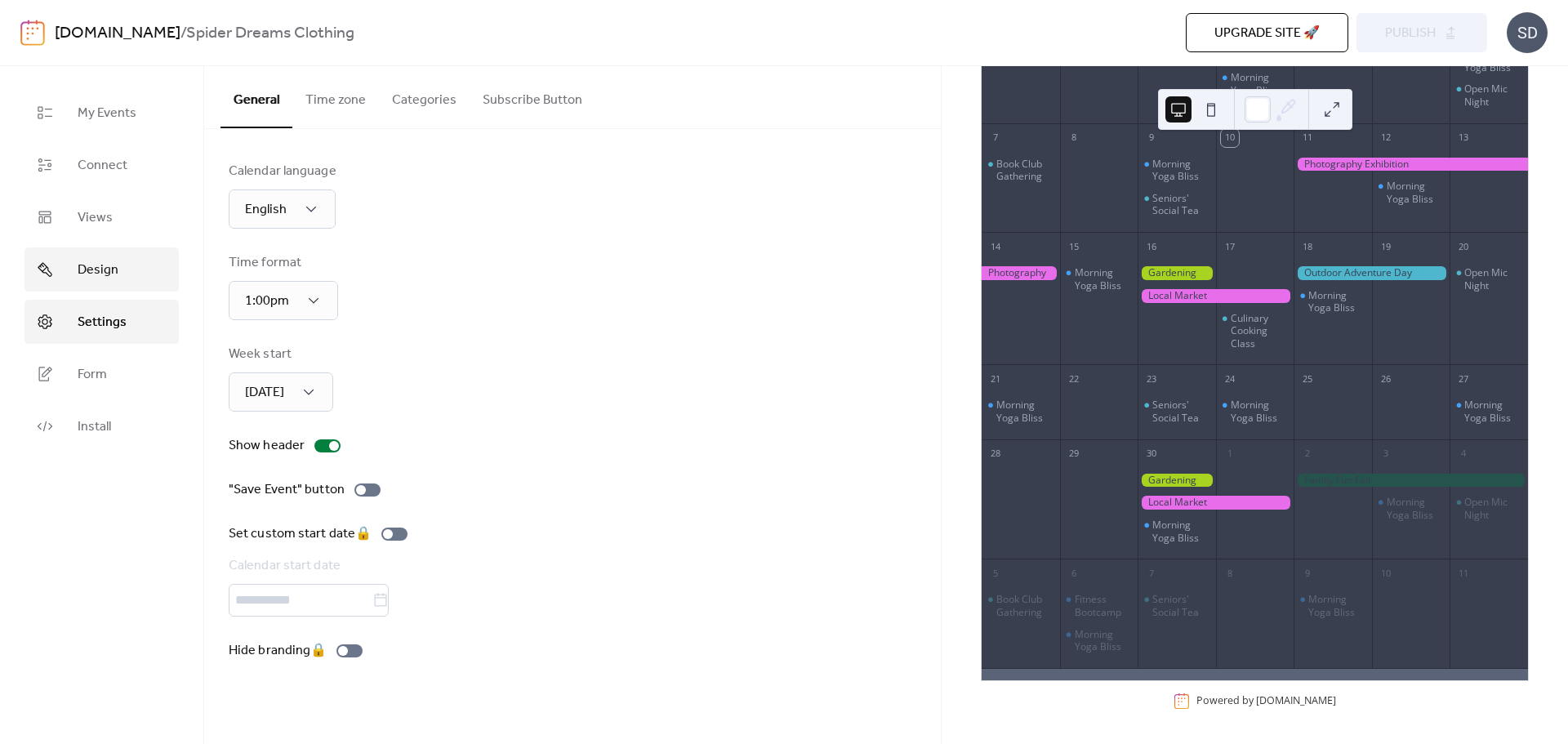
click at [132, 270] on link "Design" at bounding box center [102, 269] width 154 height 44
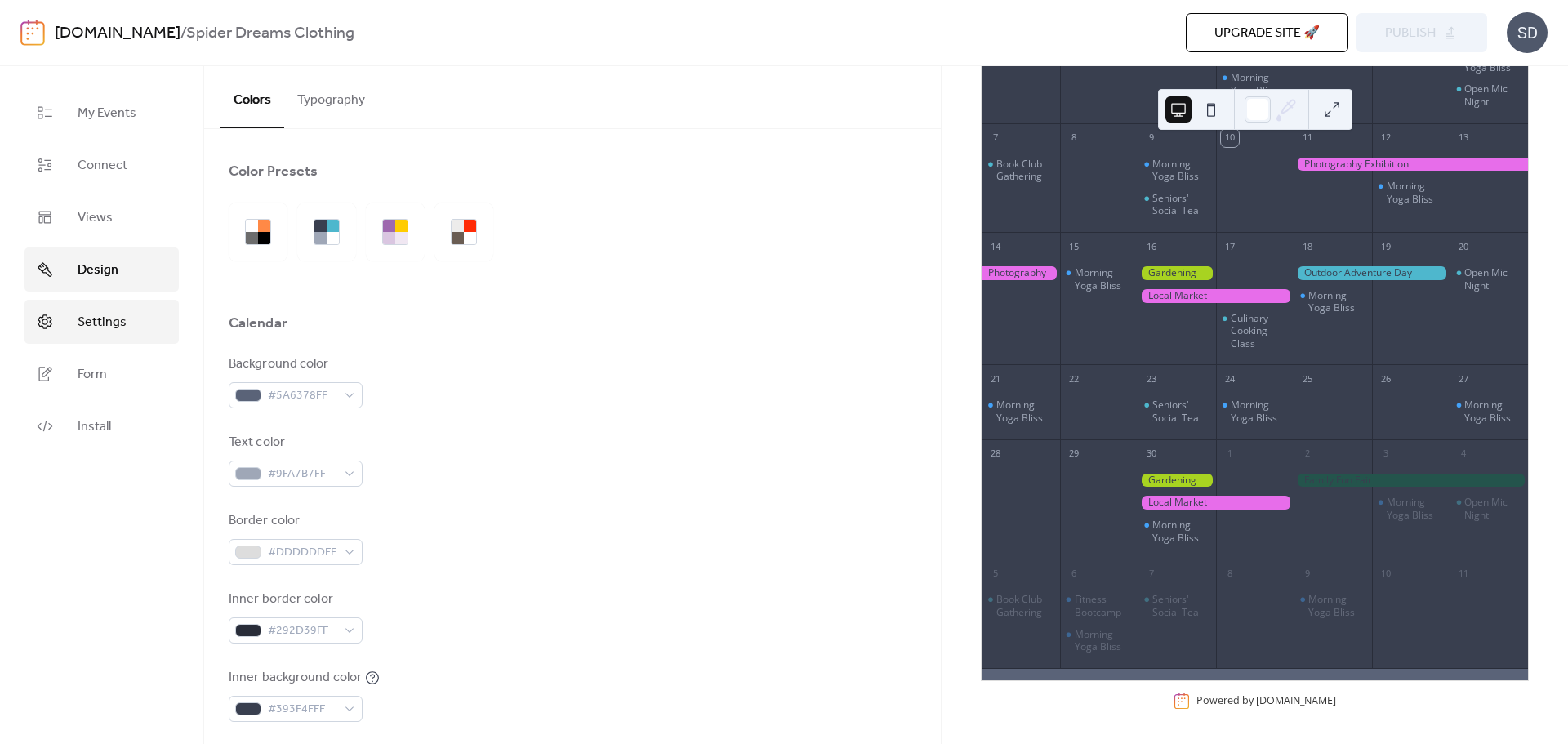
click at [138, 320] on link "Settings" at bounding box center [102, 322] width 154 height 44
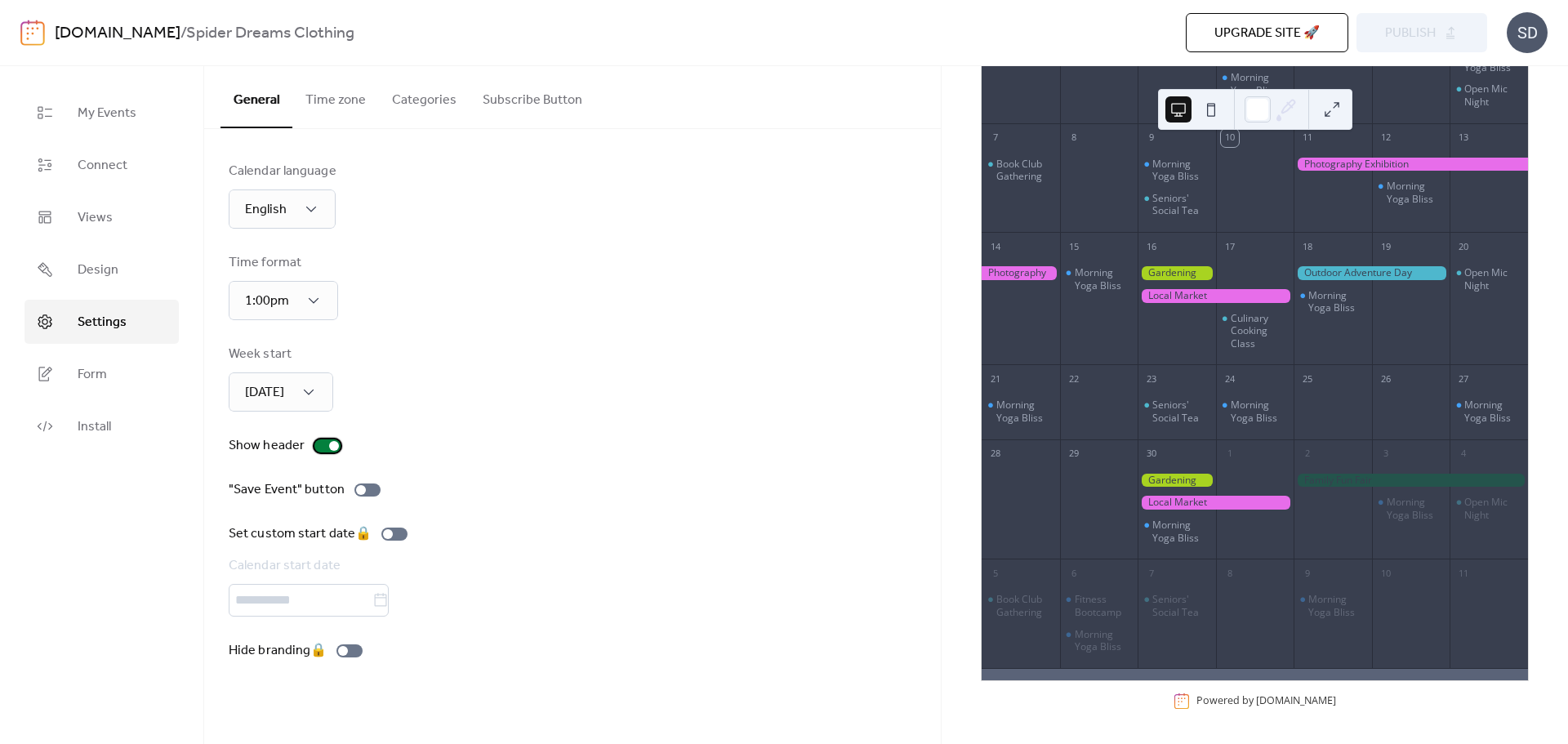
click at [336, 445] on div at bounding box center [334, 446] width 10 height 10
click at [333, 445] on div at bounding box center [328, 446] width 26 height 13
click at [333, 445] on div at bounding box center [334, 446] width 10 height 10
click at [131, 259] on link "Design" at bounding box center [102, 269] width 154 height 44
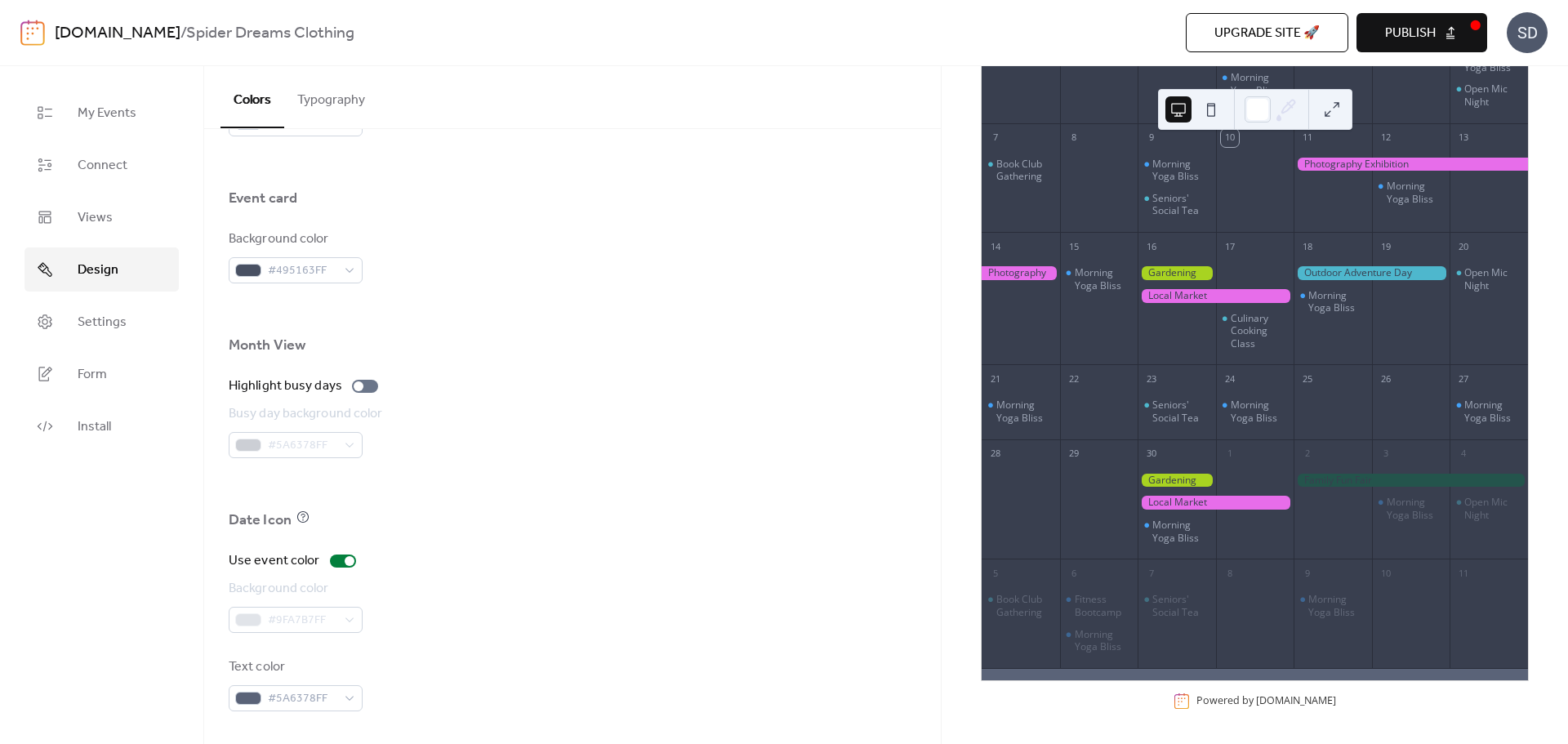
scroll to position [478, 0]
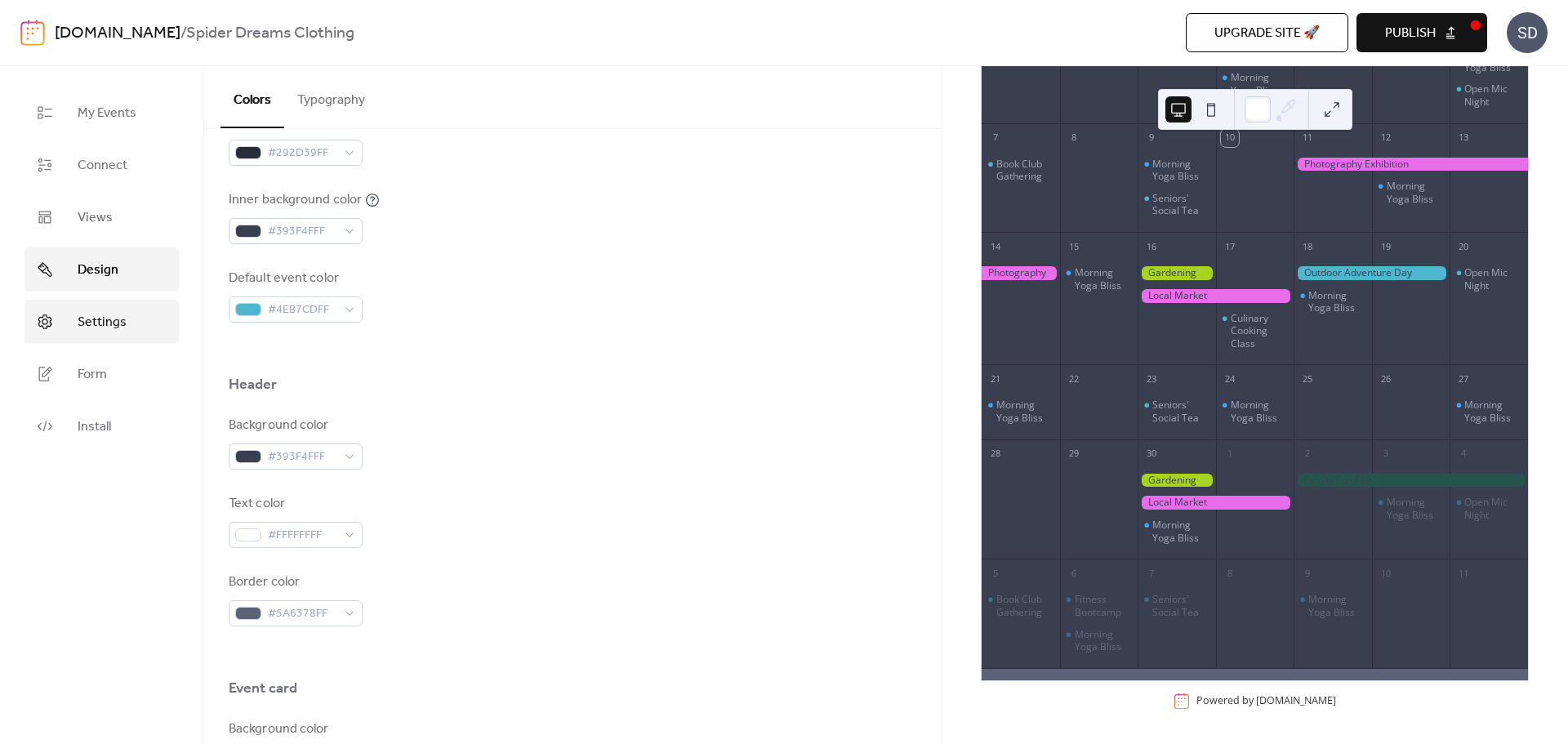
click at [129, 317] on link "Settings" at bounding box center [102, 322] width 154 height 44
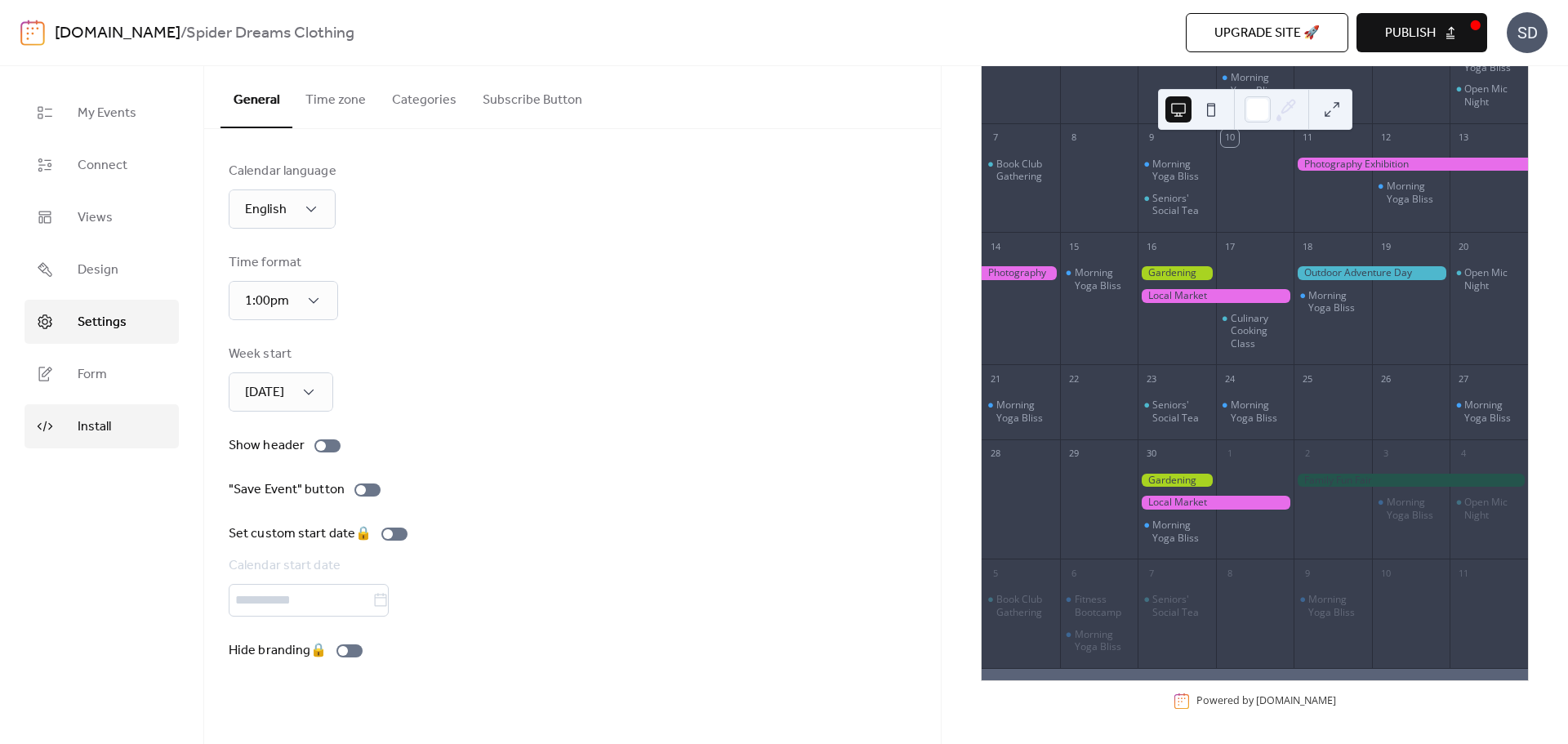
click at [110, 413] on link "Install" at bounding box center [102, 426] width 154 height 44
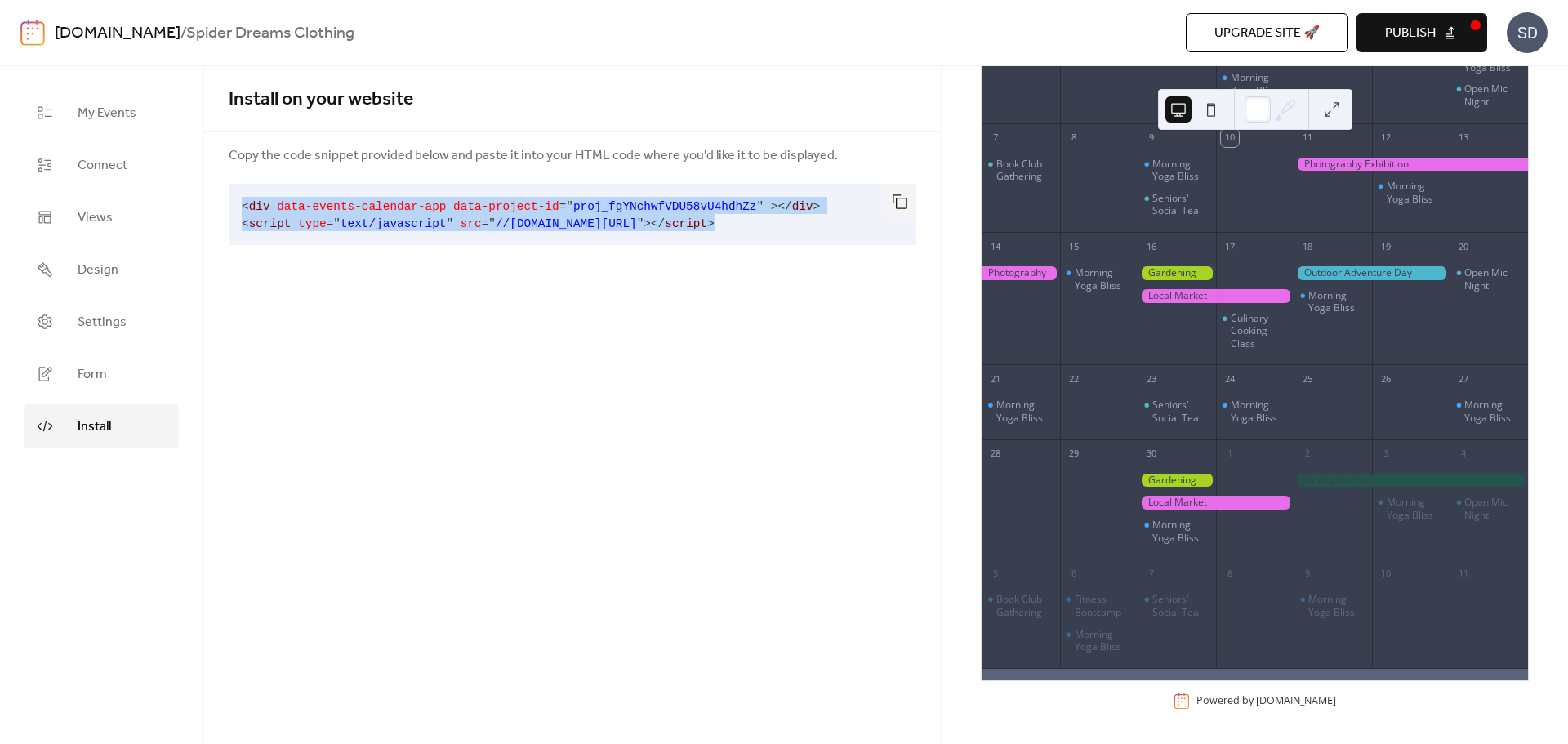
drag, startPoint x: 241, startPoint y: 204, endPoint x: 788, endPoint y: 258, distance: 549.7
click at [788, 258] on div "Install on your website Copy the code snippet provided below and paste it into …" at bounding box center [572, 176] width 737 height 218
copy code "< div data-events-calendar-app data-project-id = " proj_fgYNchwfVDU58vU4hdhZz "…"
click at [454, 425] on div "Install on your website Copy the code snippet provided below and paste it into …" at bounding box center [572, 405] width 737 height 677
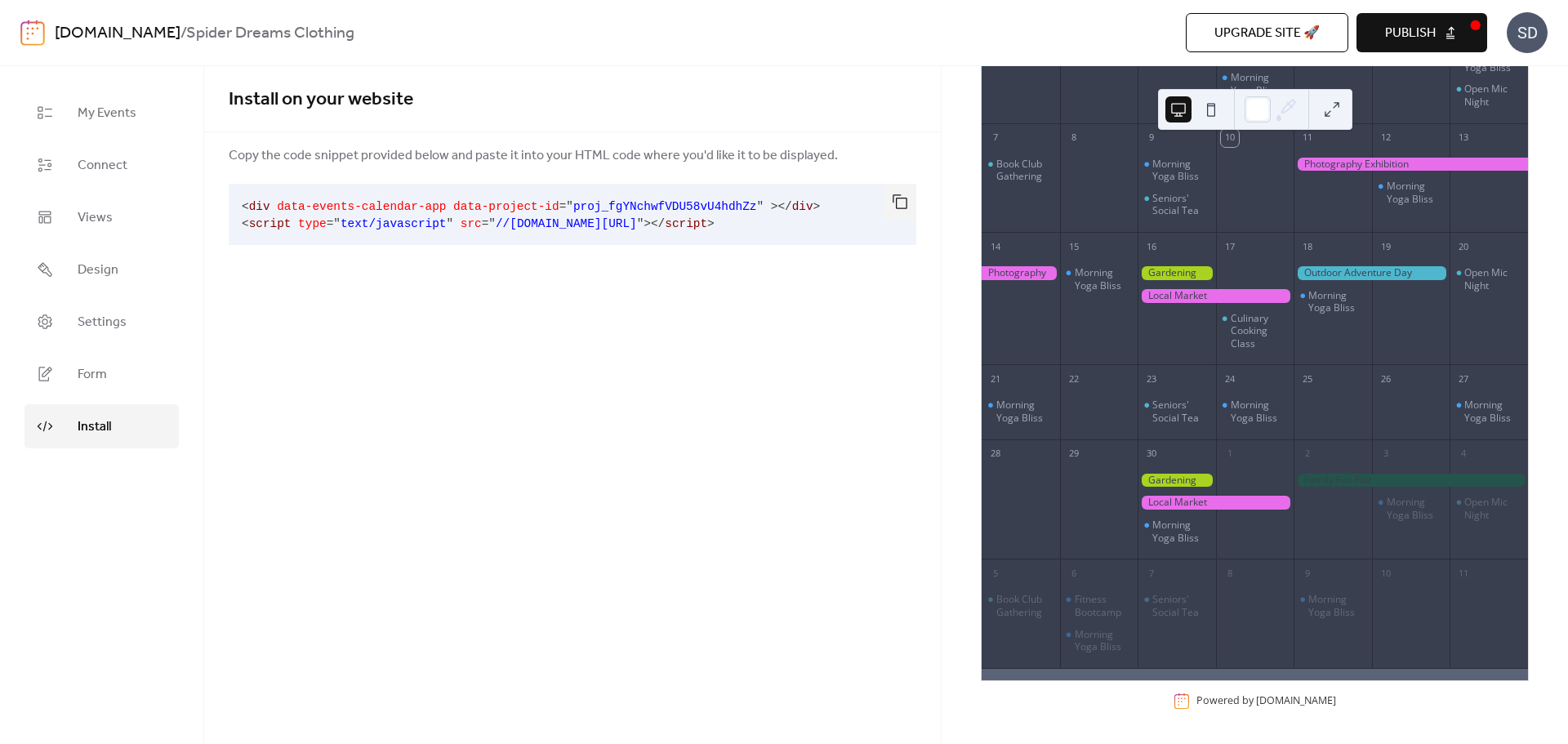
click at [665, 223] on span "</" at bounding box center [658, 224] width 14 height 13
drag, startPoint x: 975, startPoint y: 78, endPoint x: 1044, endPoint y: 223, distance: 160.6
click at [1044, 223] on div "Sun Mon Tue Wed Thu Fri Sat 31 Morning Yoga Bliss 1 Fitness Bootcamp 2 3 Mornin…" at bounding box center [1254, 338] width 574 height 760
click at [1040, 170] on div "Book Club Gathering" at bounding box center [1025, 170] width 57 height 25
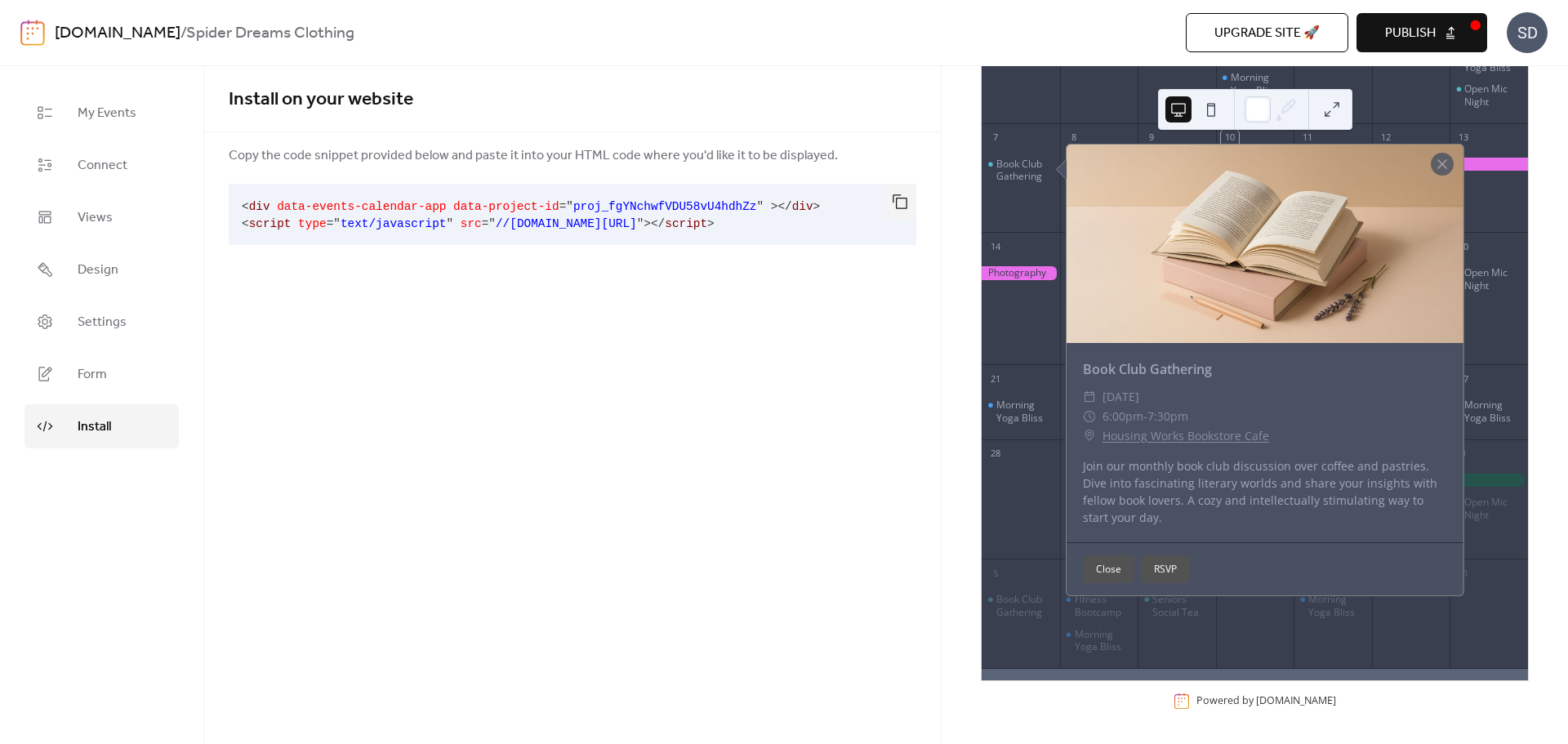
click at [1161, 569] on button "RSVP" at bounding box center [1166, 569] width 49 height 28
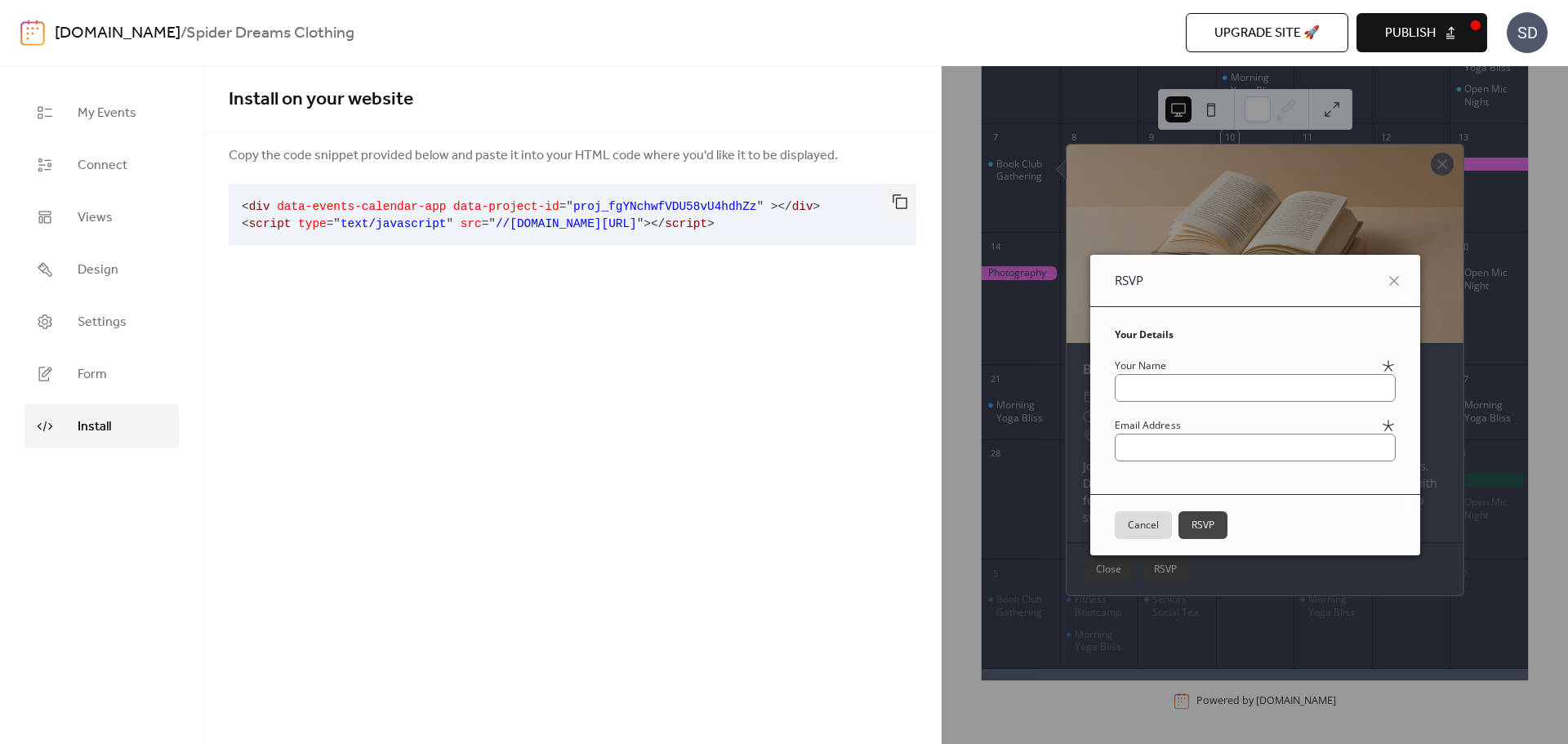
click at [1115, 524] on button "Cancel" at bounding box center [1143, 526] width 57 height 28
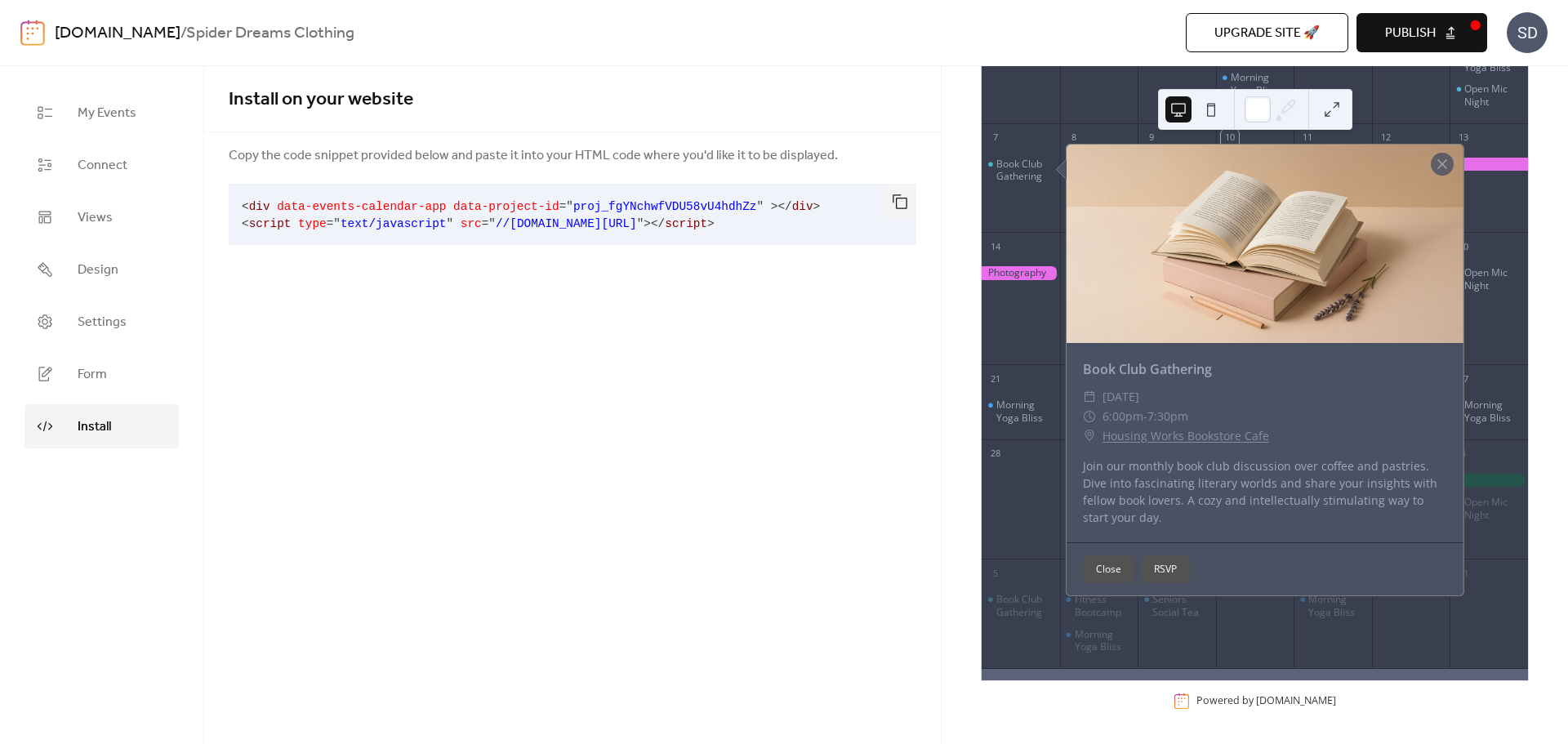
click at [1121, 561] on button "Close" at bounding box center [1109, 569] width 52 height 28
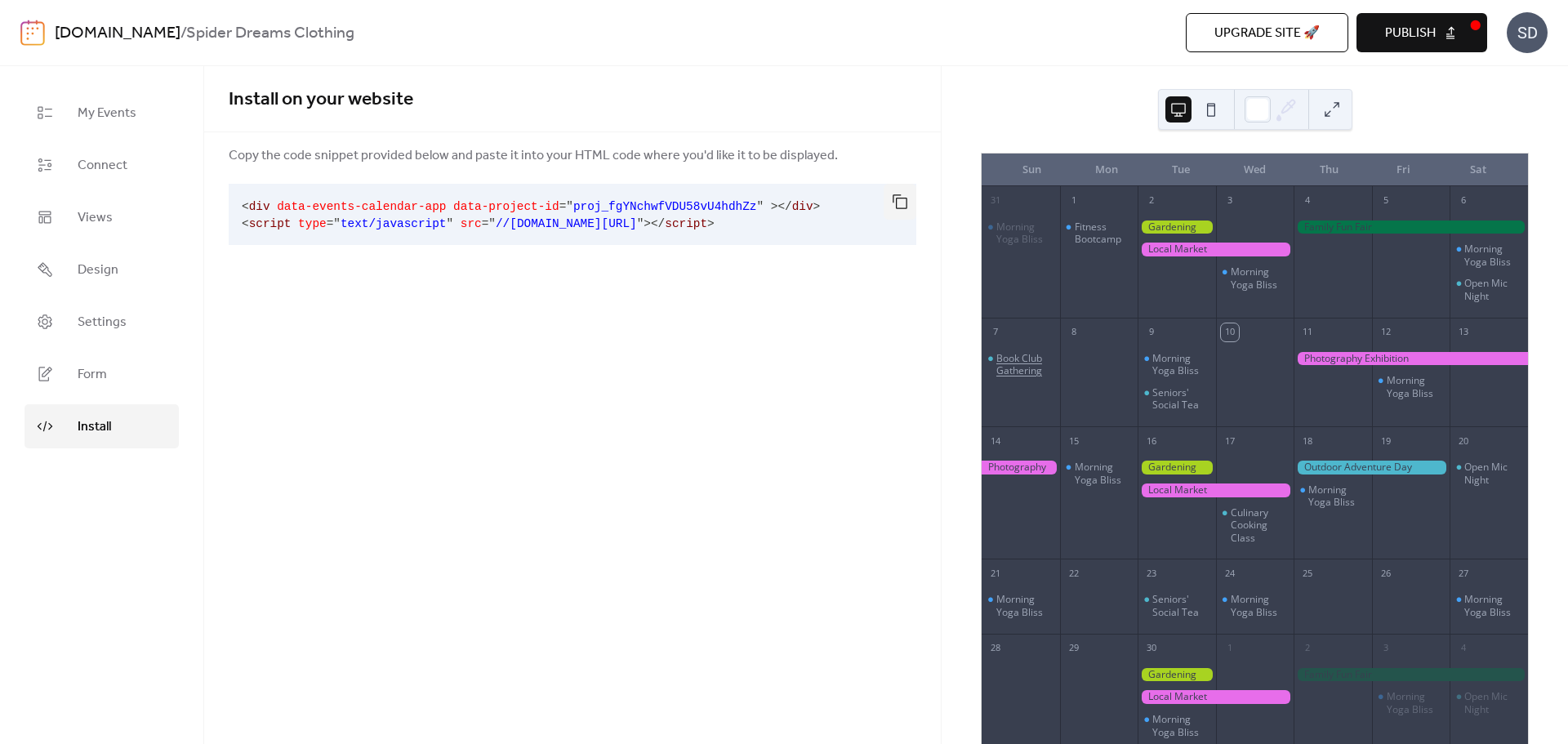
click at [1029, 365] on div "Book Club Gathering" at bounding box center [1025, 365] width 57 height 25
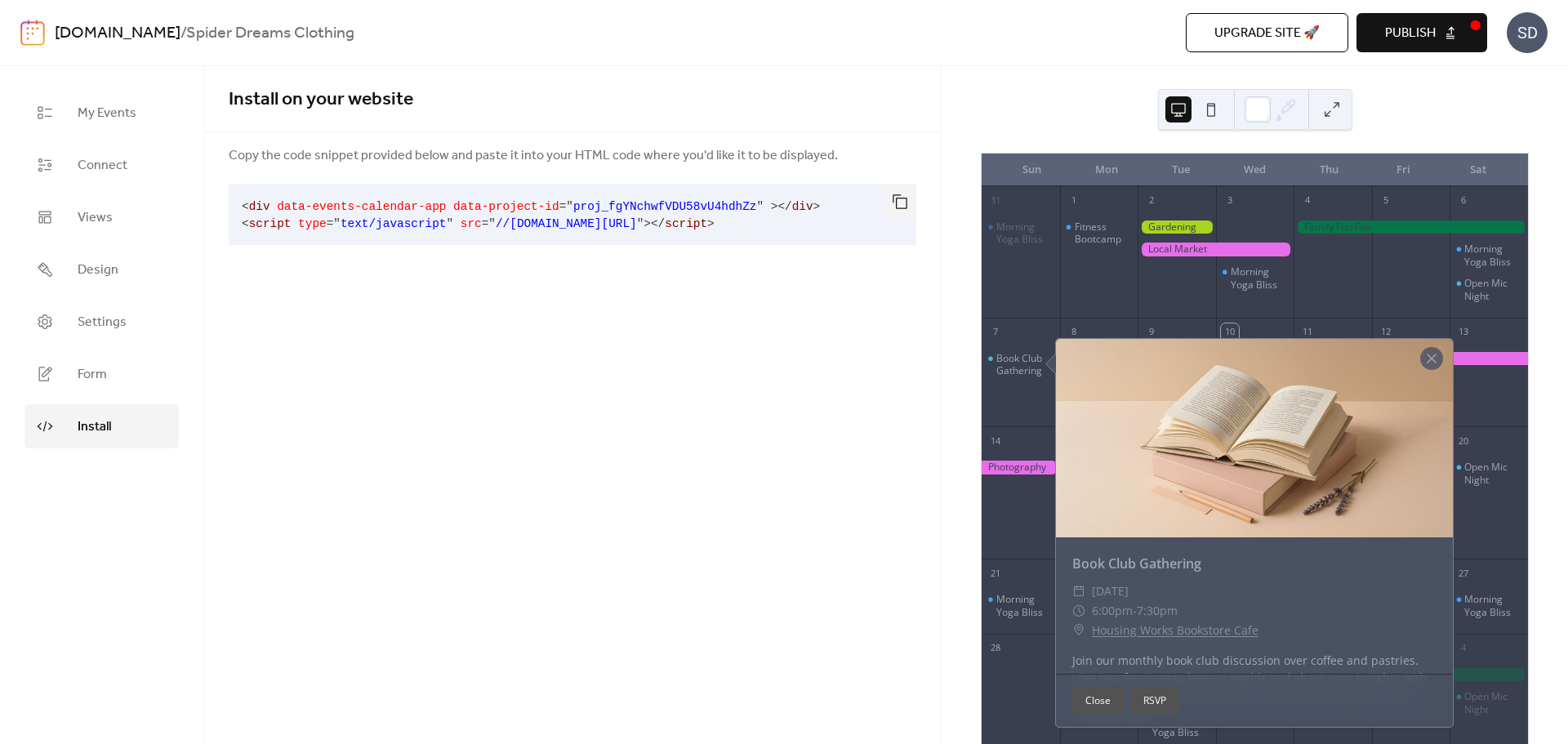
drag, startPoint x: 1028, startPoint y: 365, endPoint x: 54, endPoint y: 33, distance: 1029.0
click at [55, 33] on link "[DOMAIN_NAME]" at bounding box center [117, 34] width 126 height 31
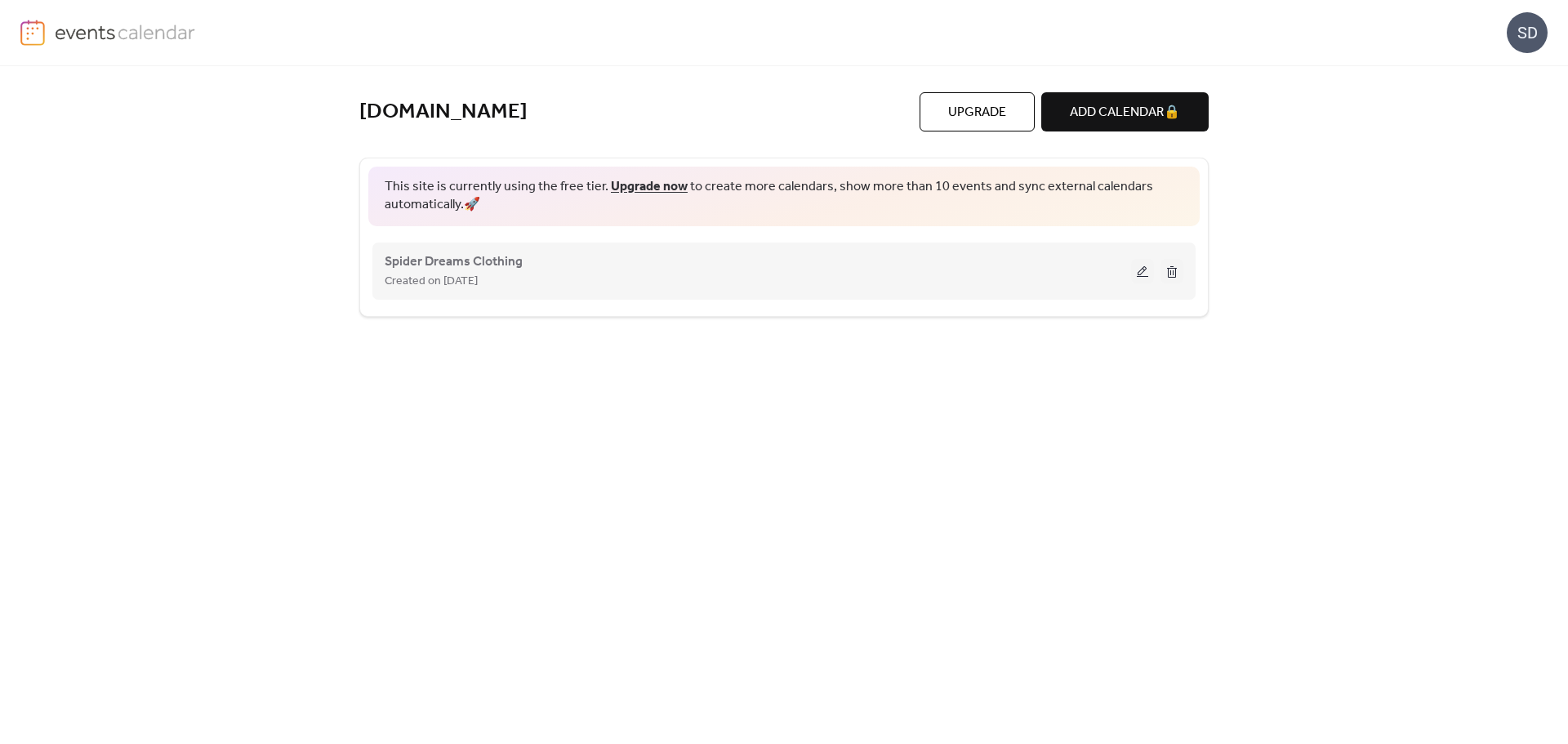
click at [1170, 274] on button at bounding box center [1172, 271] width 23 height 25
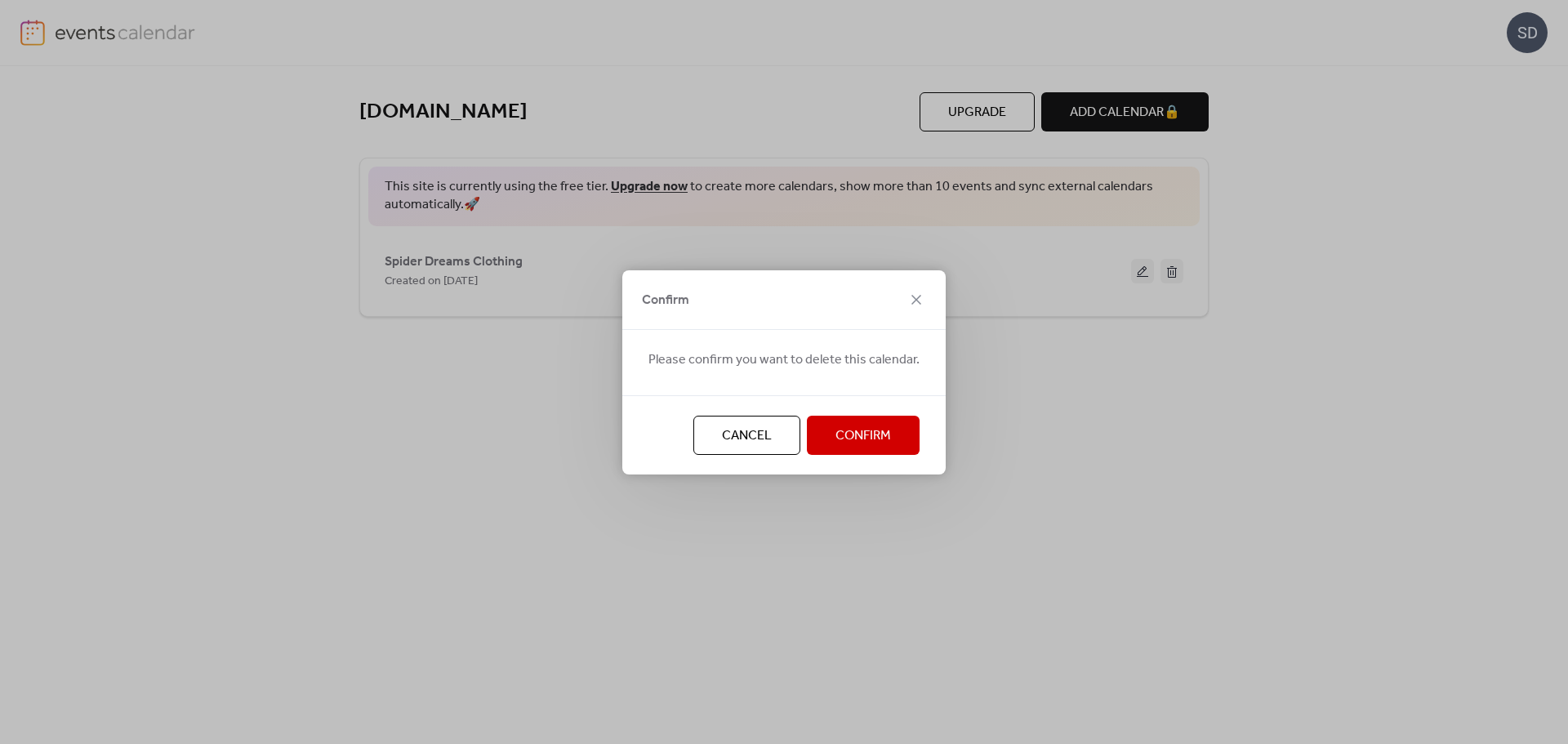
click at [862, 440] on span "Confirm" at bounding box center [863, 436] width 56 height 20
